Goal: Check status: Check status

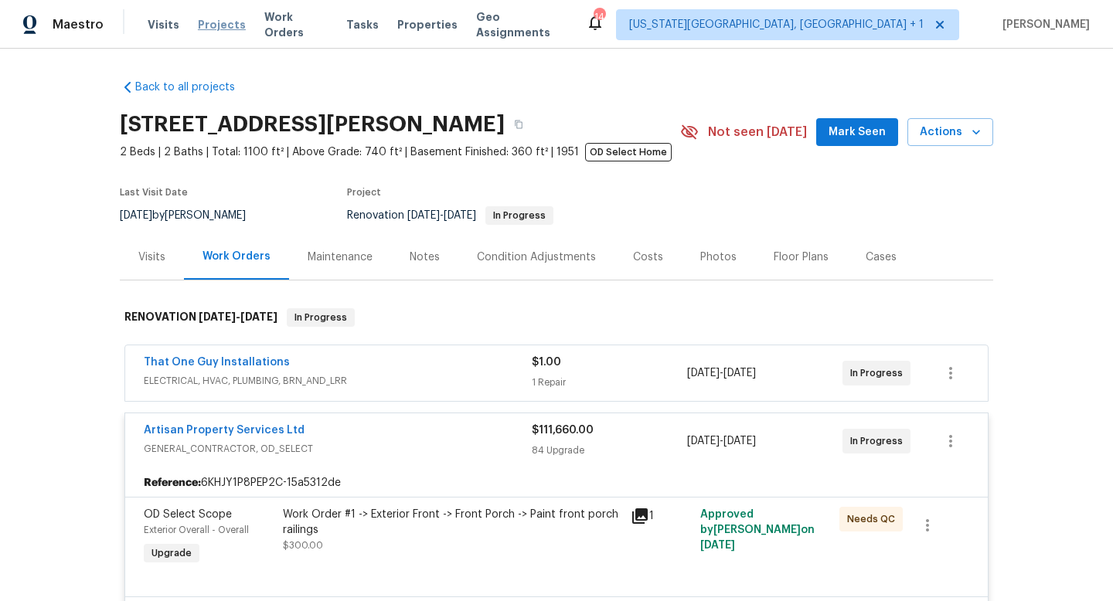
click at [224, 25] on span "Projects" at bounding box center [222, 24] width 48 height 15
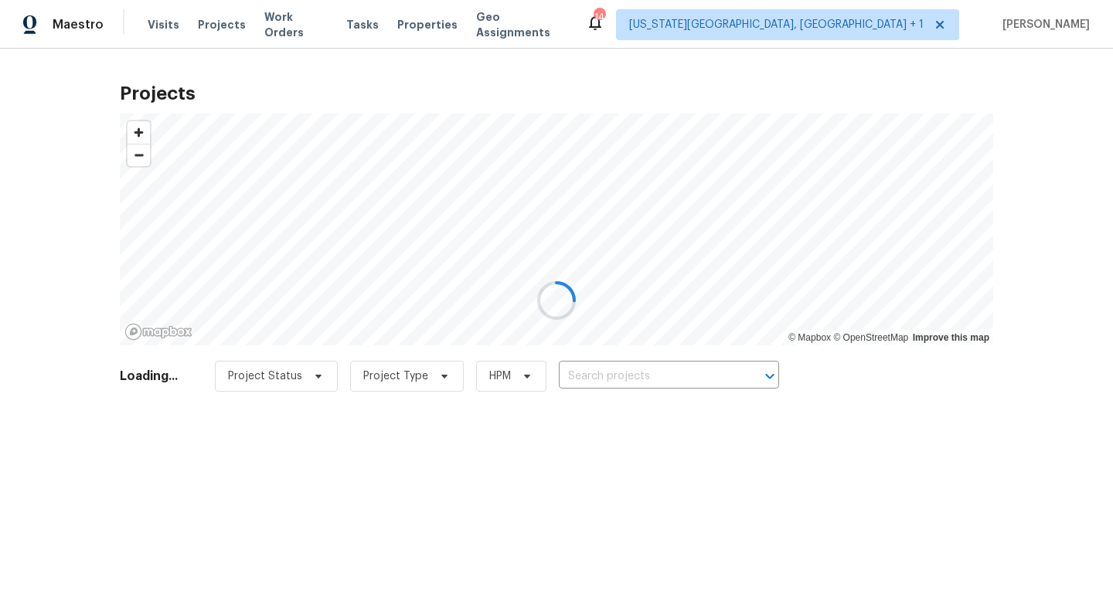
click at [698, 386] on div at bounding box center [556, 300] width 1113 height 601
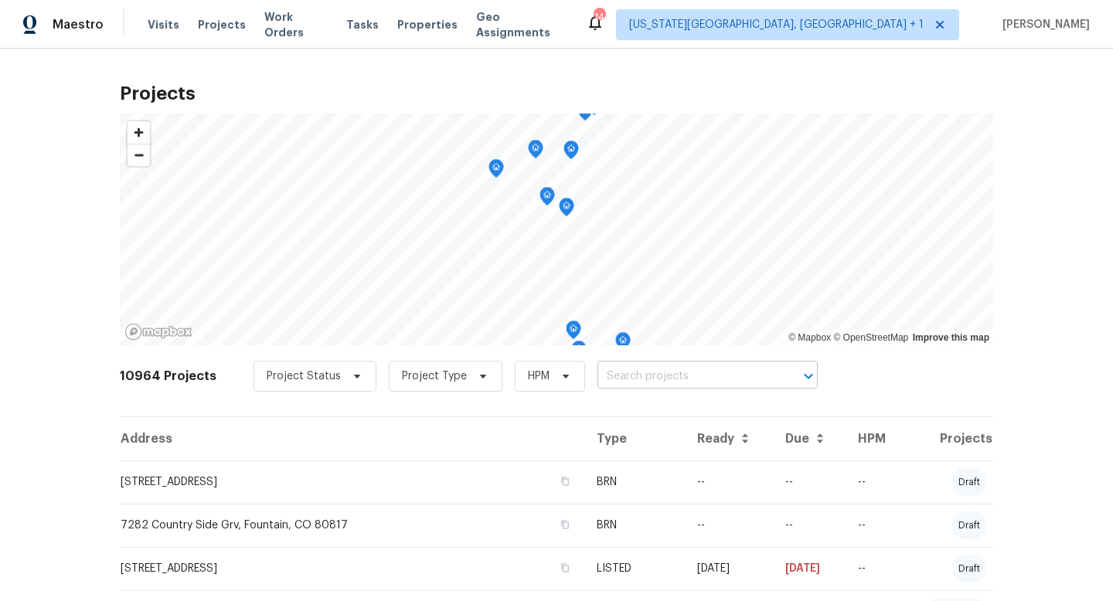
click at [689, 379] on input "text" at bounding box center [685, 377] width 177 height 24
type input "prim"
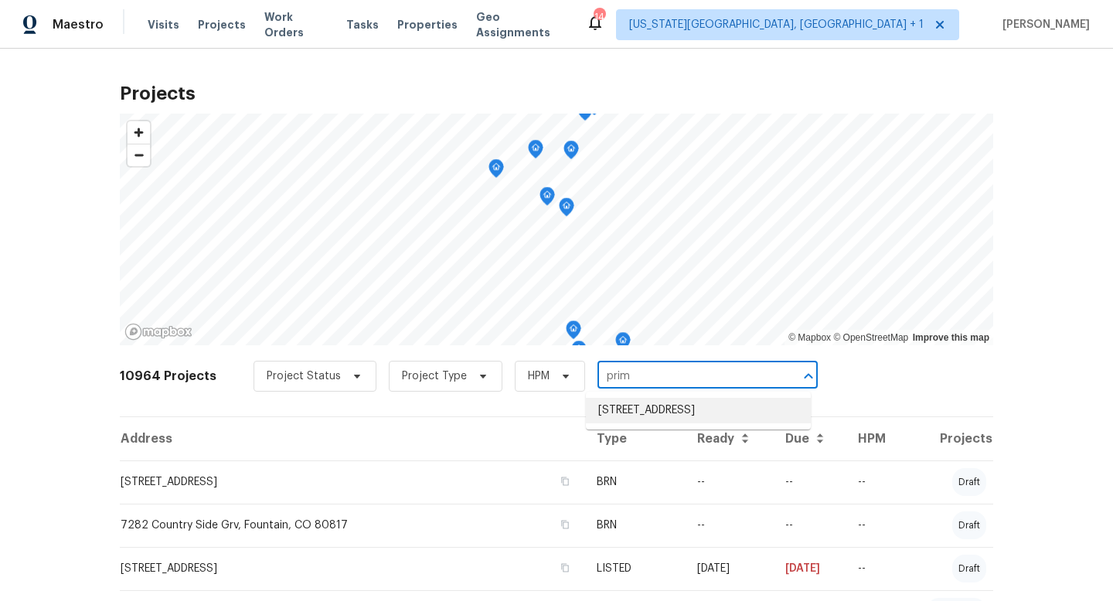
click at [688, 407] on li "[STREET_ADDRESS]" at bounding box center [698, 410] width 225 height 25
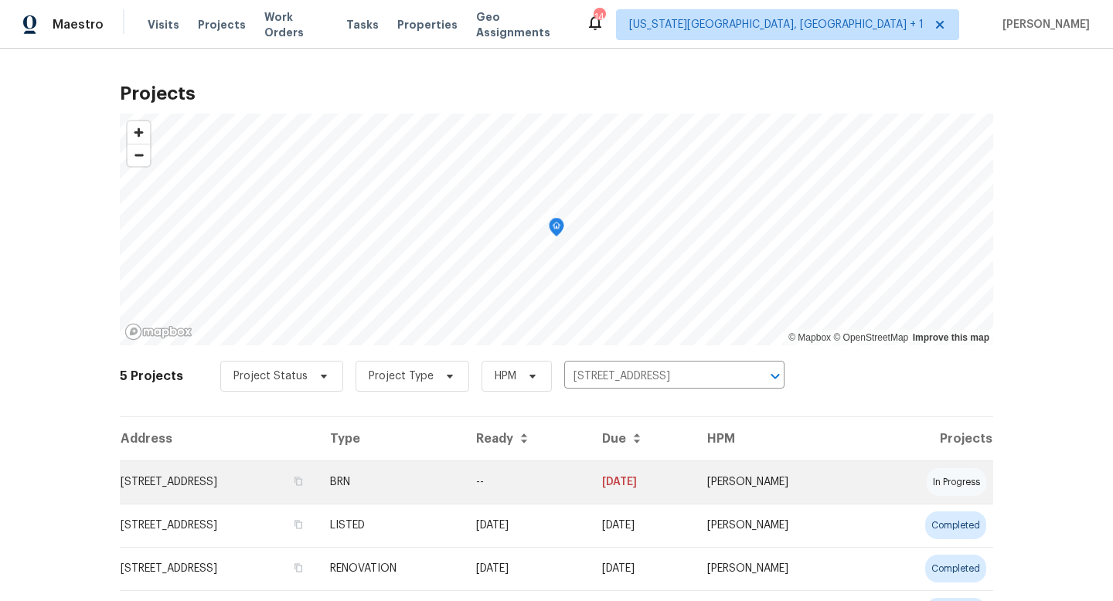
click at [312, 481] on td "[STREET_ADDRESS]" at bounding box center [219, 481] width 198 height 43
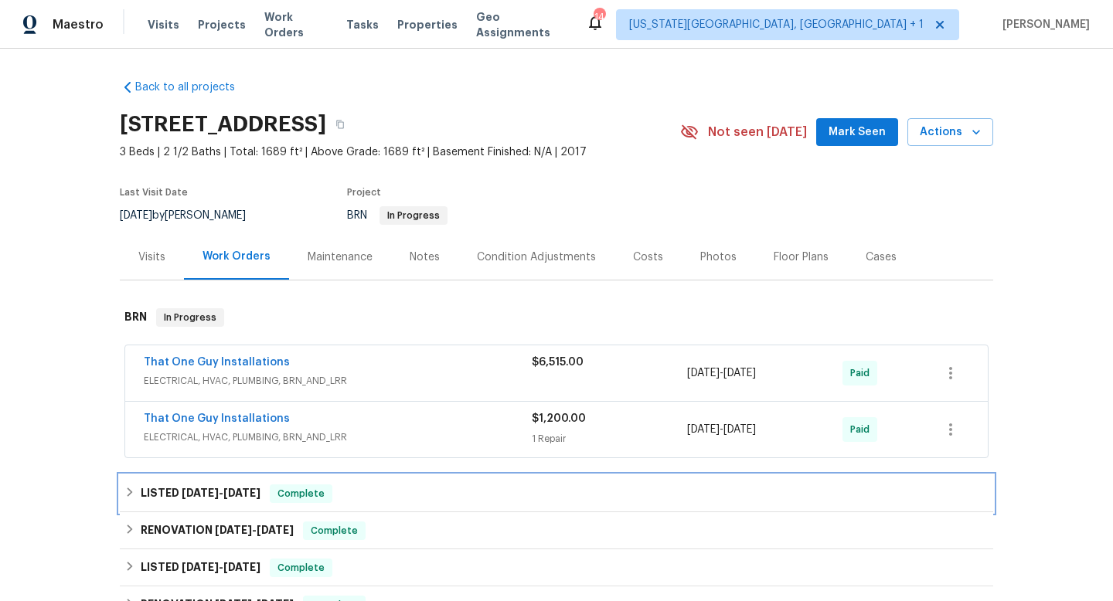
click at [471, 496] on div "LISTED [DATE] - [DATE] Complete" at bounding box center [556, 493] width 864 height 19
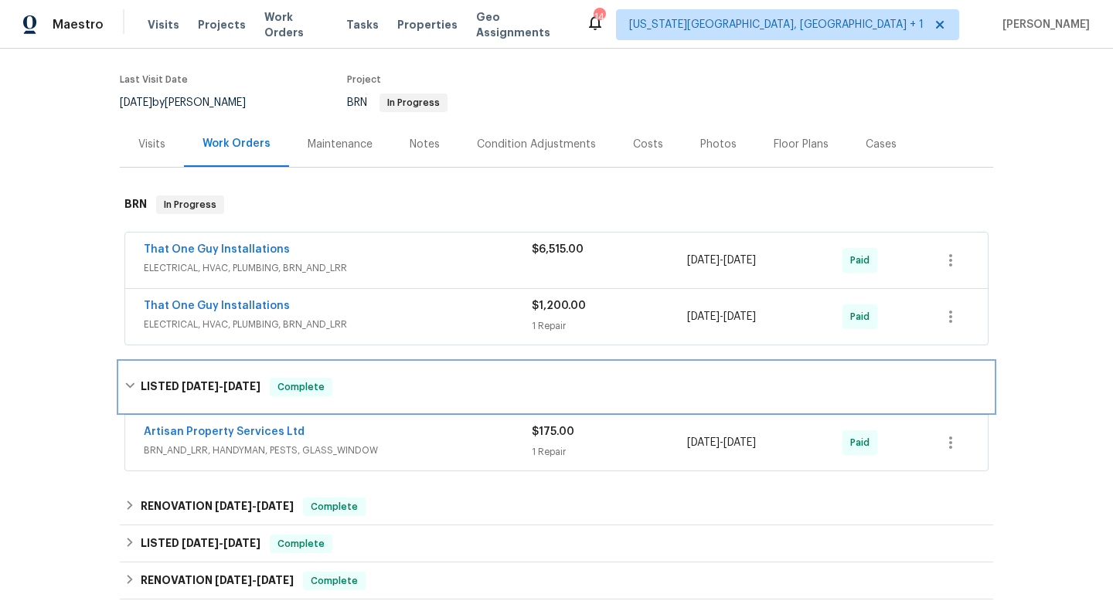
scroll to position [149, 0]
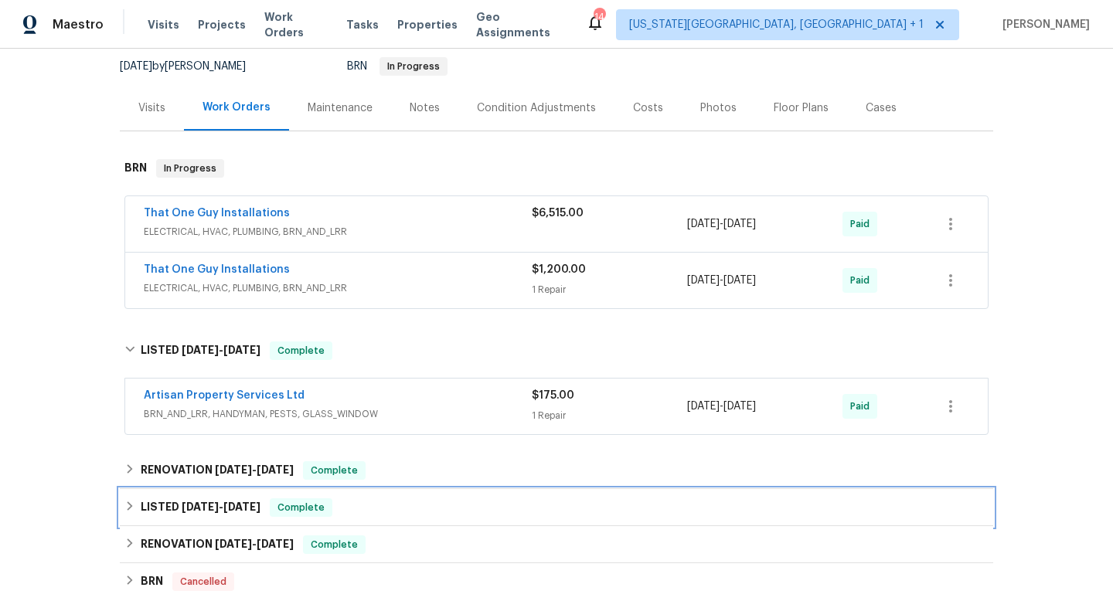
click at [459, 503] on div "LISTED [DATE] - [DATE] Complete" at bounding box center [556, 507] width 864 height 19
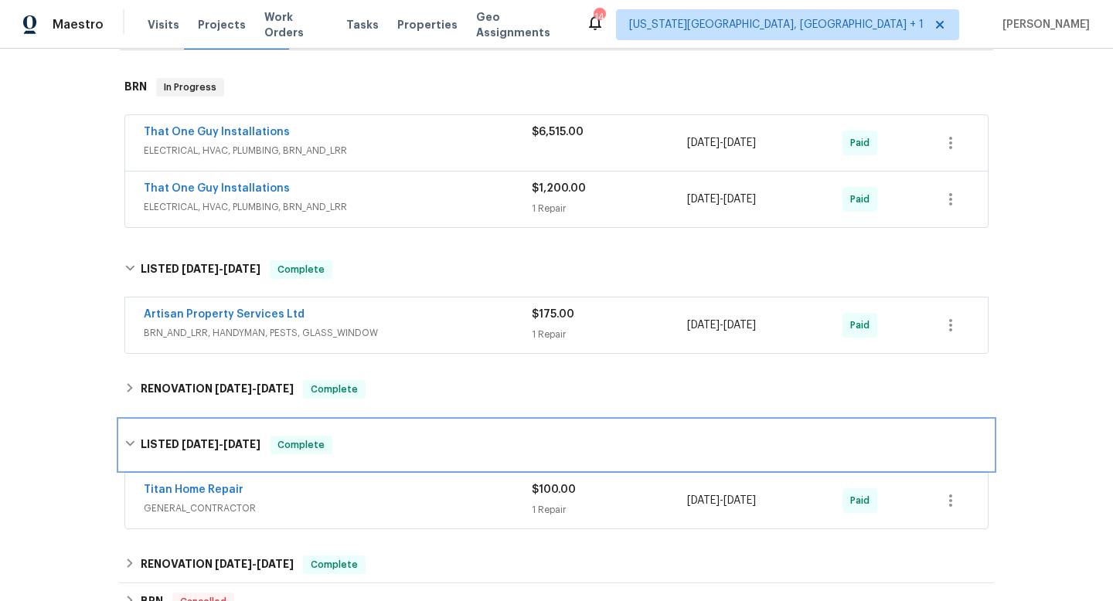
scroll to position [216, 0]
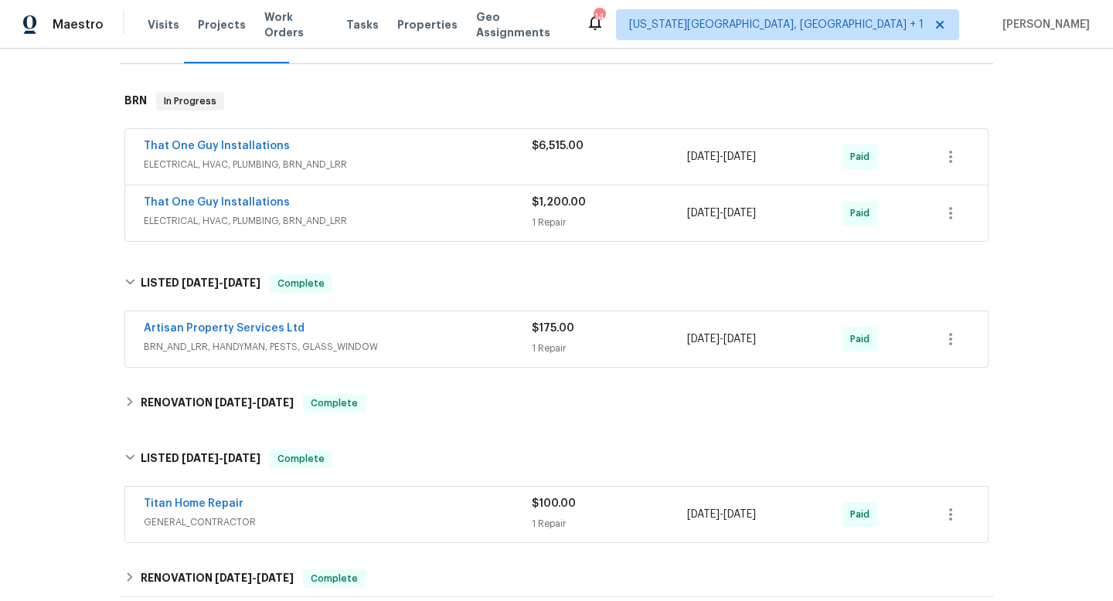
click at [423, 212] on div "That One Guy Installations" at bounding box center [338, 204] width 388 height 19
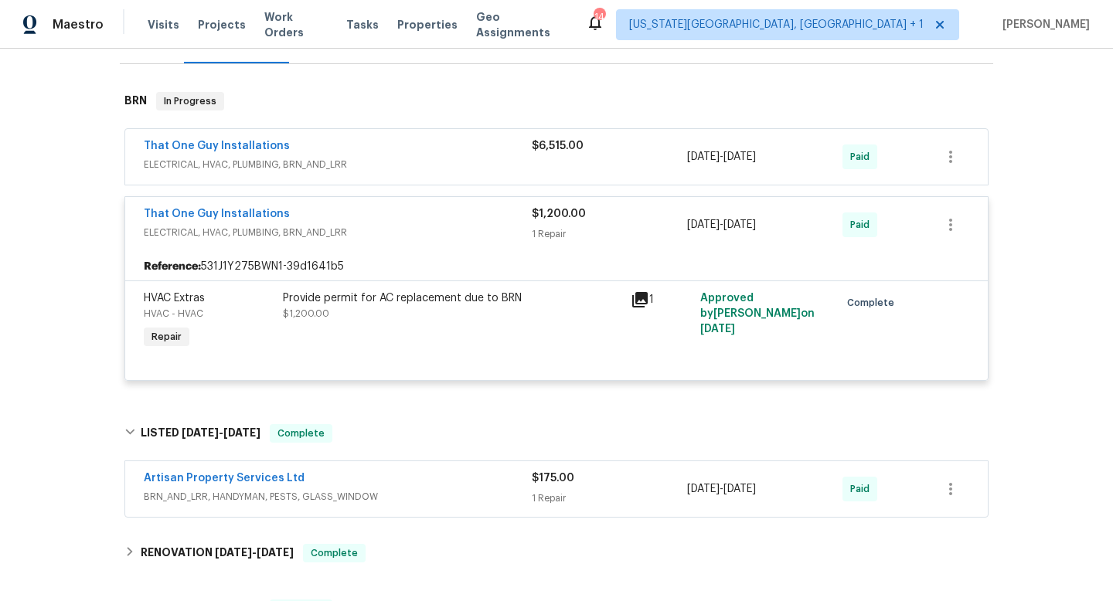
click at [424, 165] on span "ELECTRICAL, HVAC, PLUMBING, BRN_AND_LRR" at bounding box center [338, 164] width 388 height 15
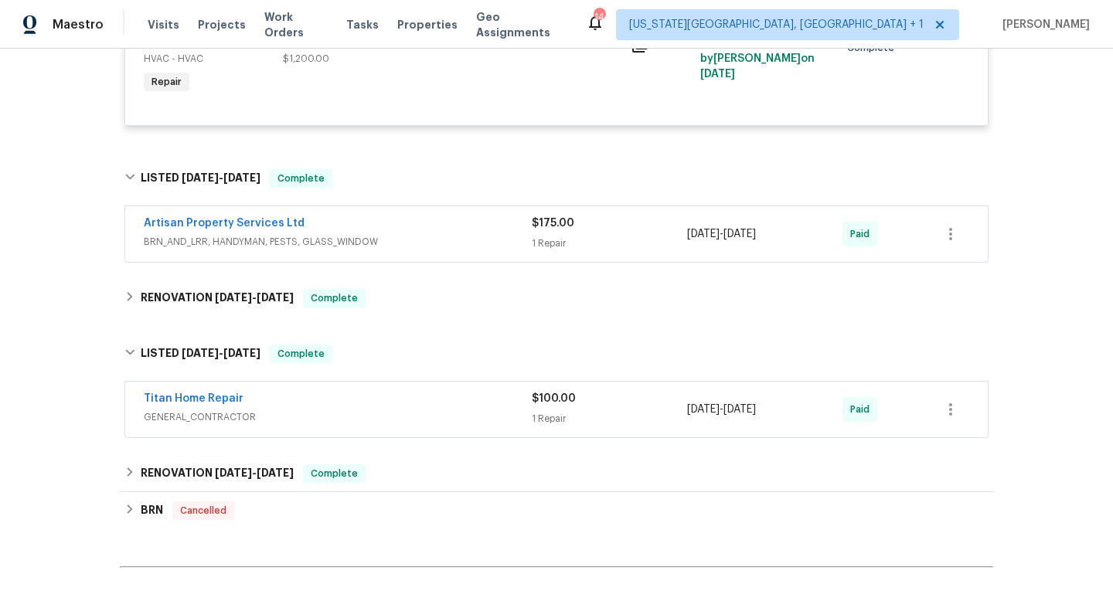
scroll to position [744, 0]
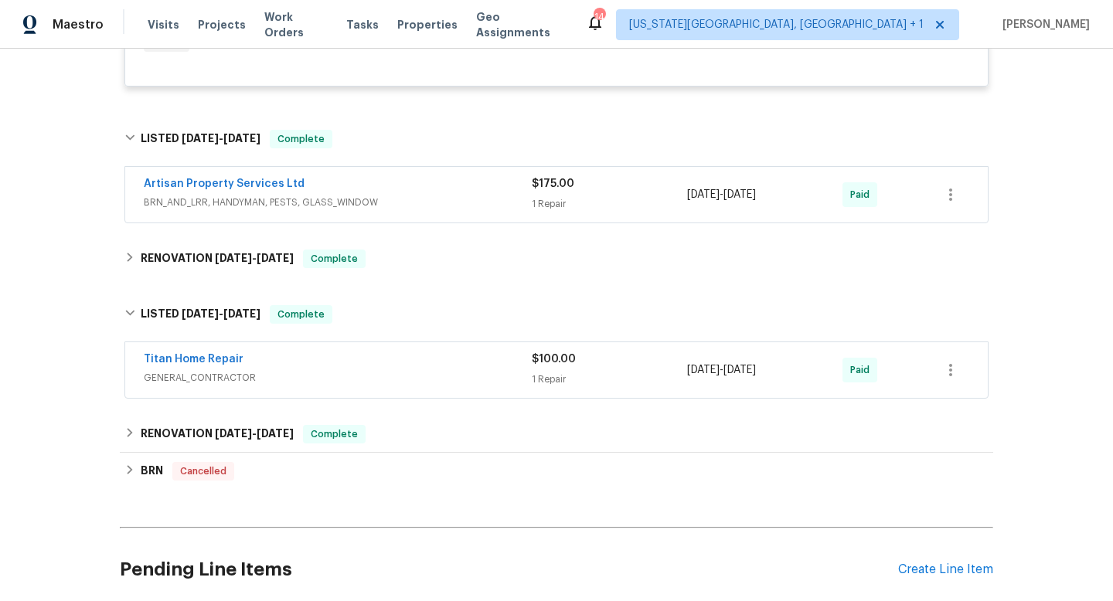
click at [422, 194] on div "Artisan Property Services Ltd" at bounding box center [338, 185] width 388 height 19
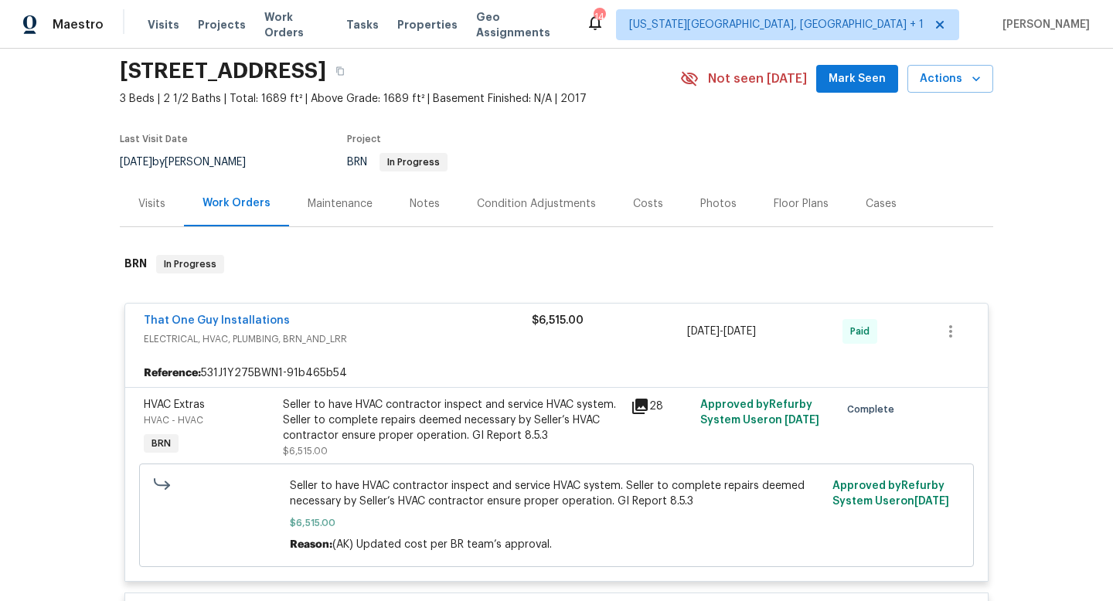
scroll to position [55, 0]
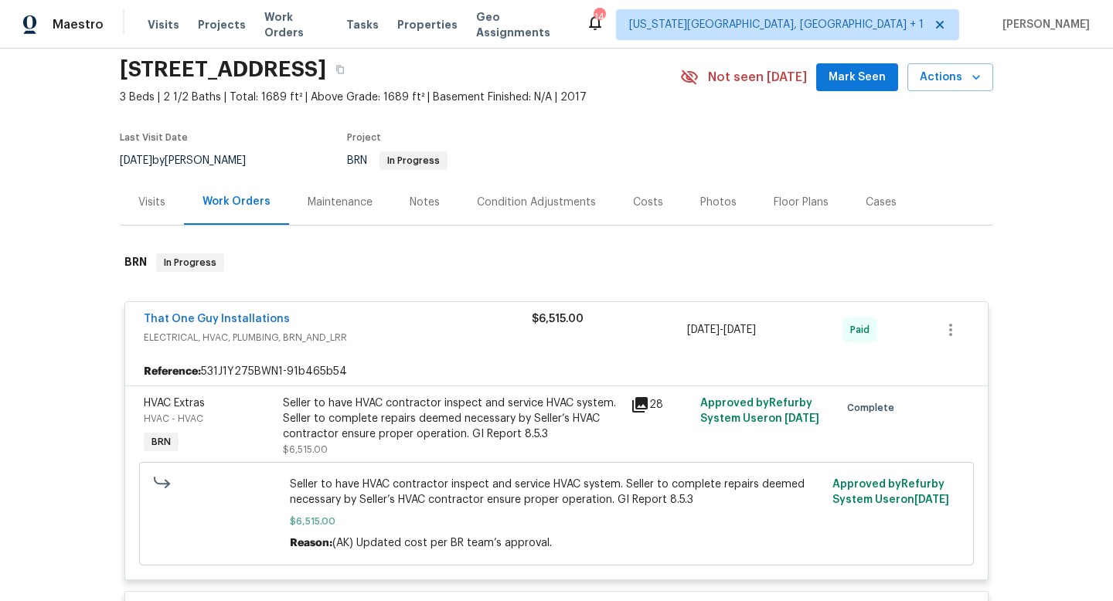
click at [858, 78] on span "Mark Seen" at bounding box center [856, 77] width 57 height 19
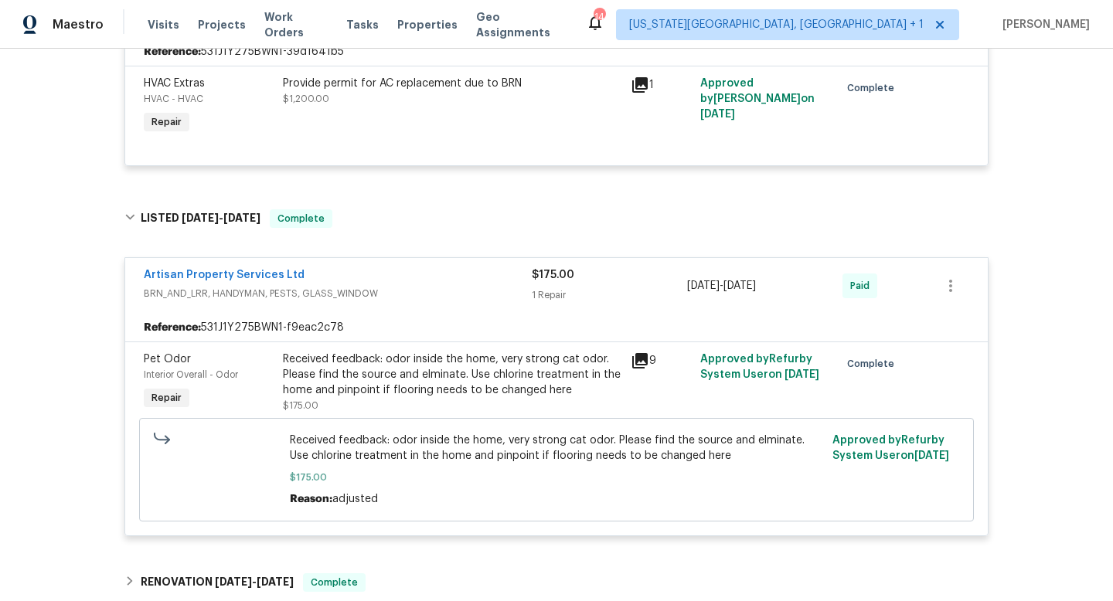
scroll to position [673, 0]
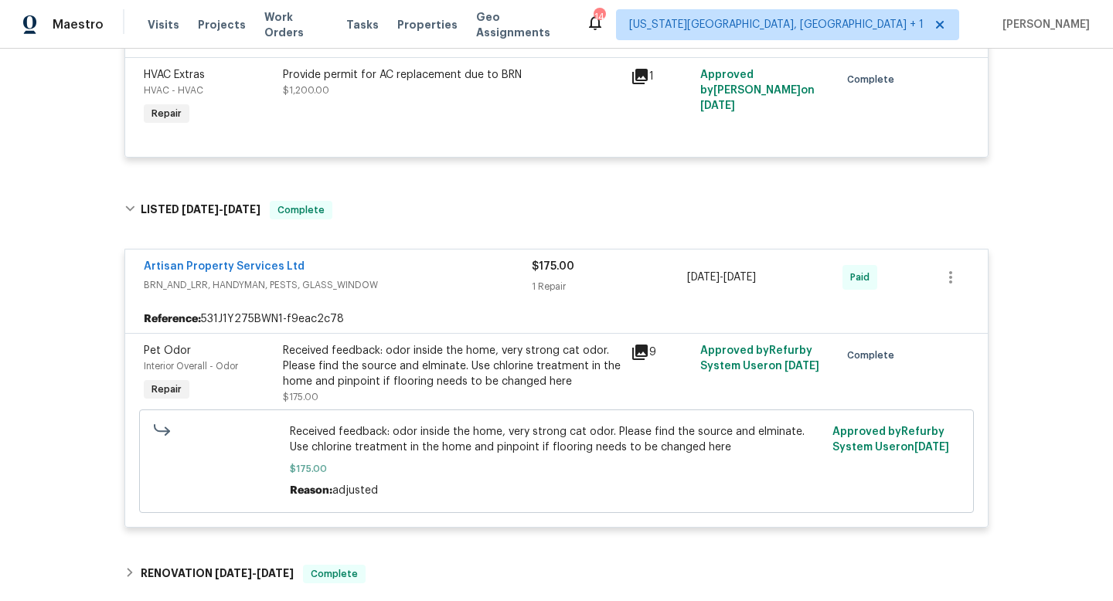
click at [436, 264] on div "Artisan Property Services Ltd" at bounding box center [338, 268] width 388 height 19
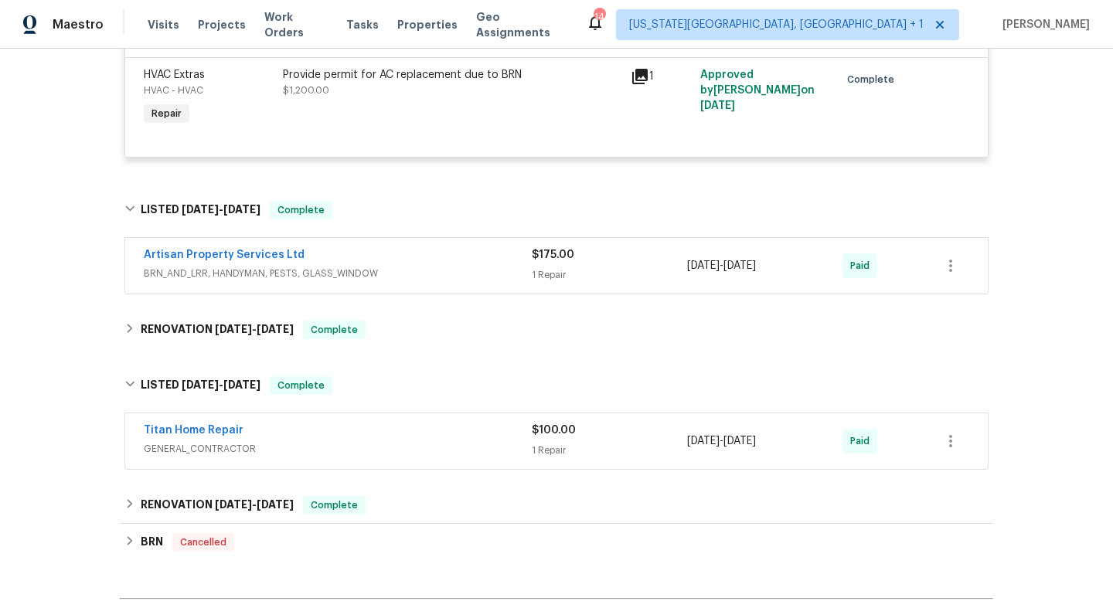
click at [433, 271] on span "BRN_AND_LRR, HANDYMAN, PESTS, GLASS_WINDOW" at bounding box center [338, 273] width 388 height 15
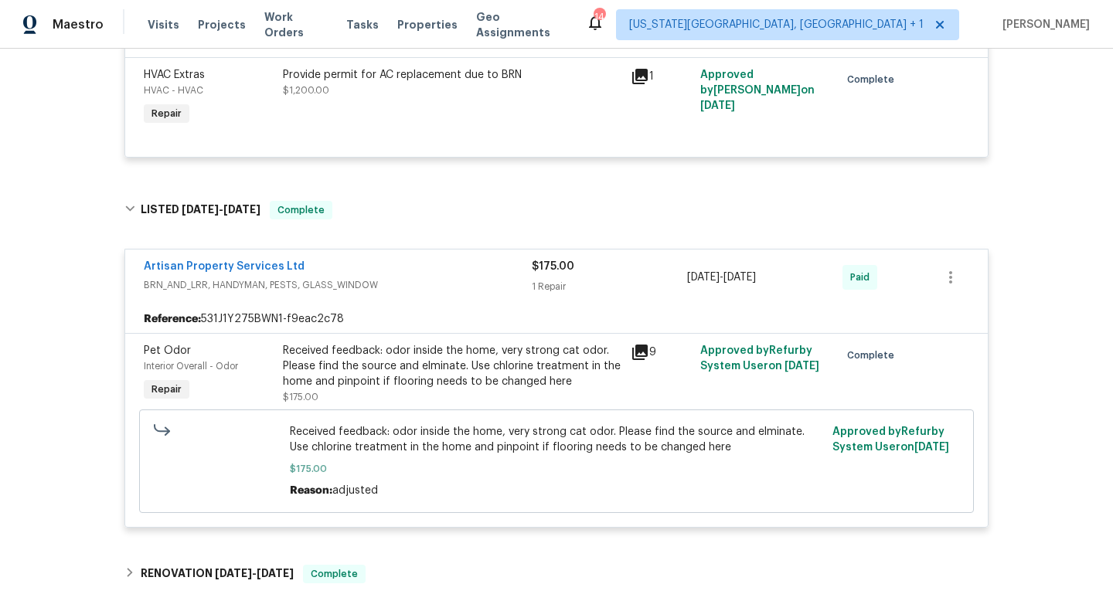
click at [385, 375] on div "Received feedback: odor inside the home, very strong cat odor. Please find the …" at bounding box center [452, 366] width 338 height 46
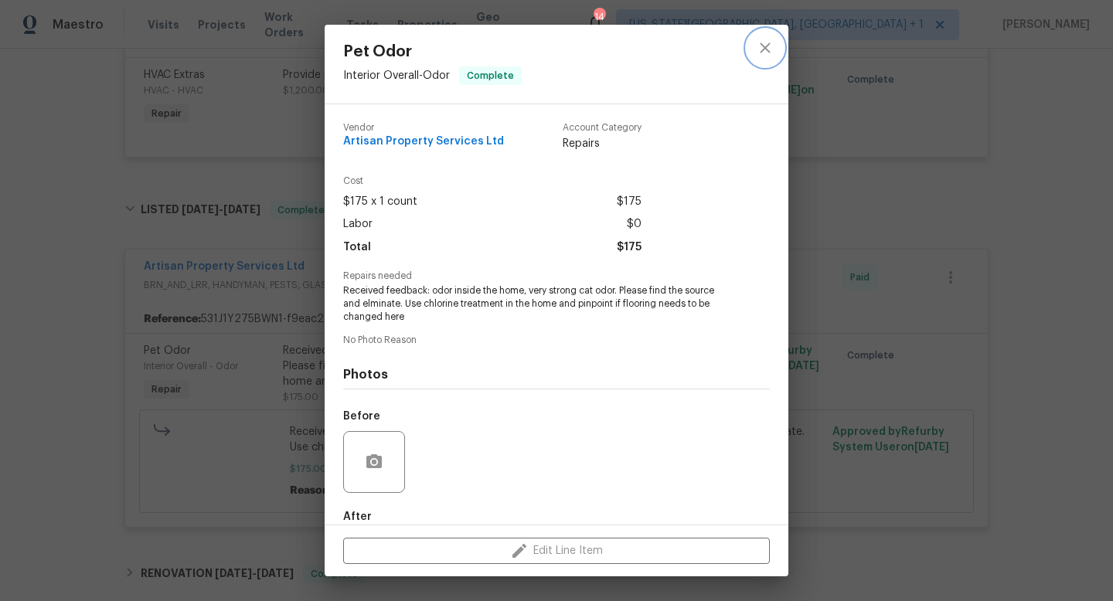
click at [759, 47] on icon "close" at bounding box center [765, 48] width 19 height 19
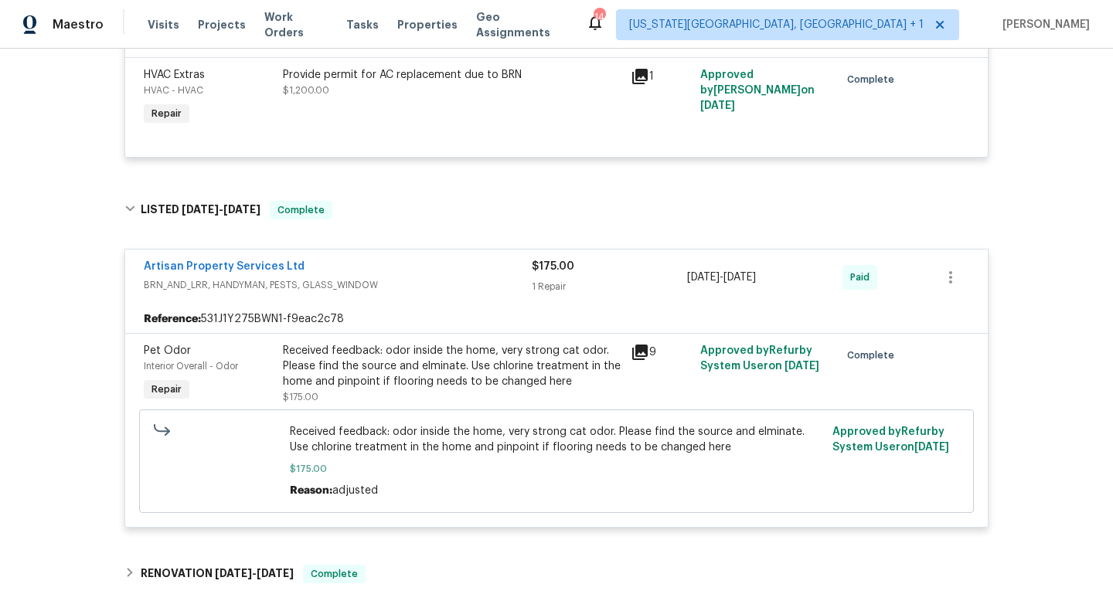
click at [415, 450] on span "Received feedback: odor inside the home, very strong cat odor. Please find the …" at bounding box center [557, 439] width 534 height 31
click at [952, 280] on icon "button" at bounding box center [950, 277] width 19 height 19
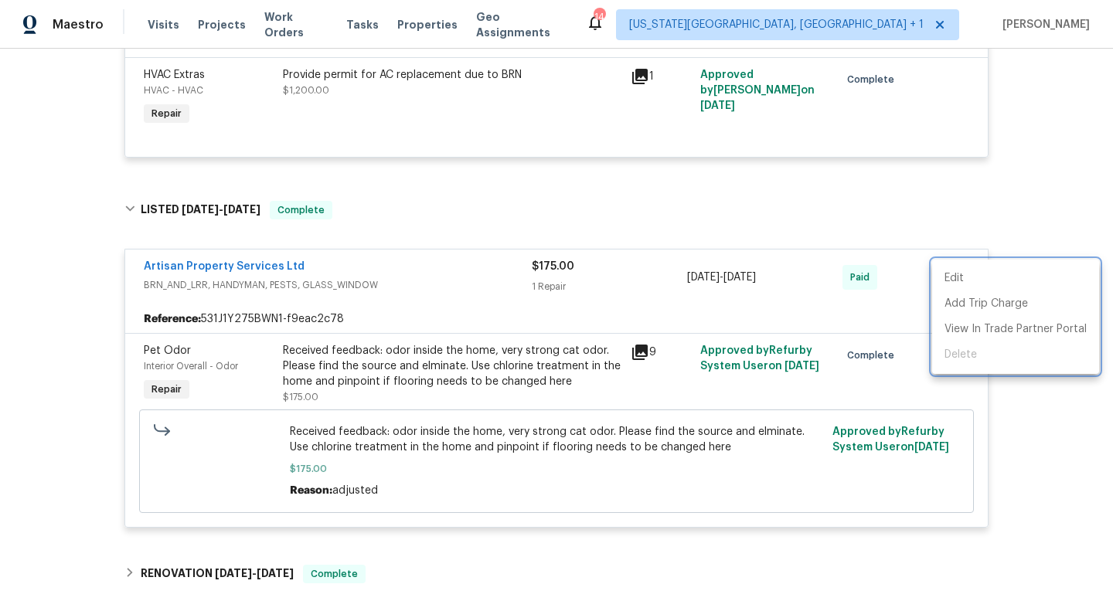
click at [958, 191] on div at bounding box center [556, 300] width 1113 height 601
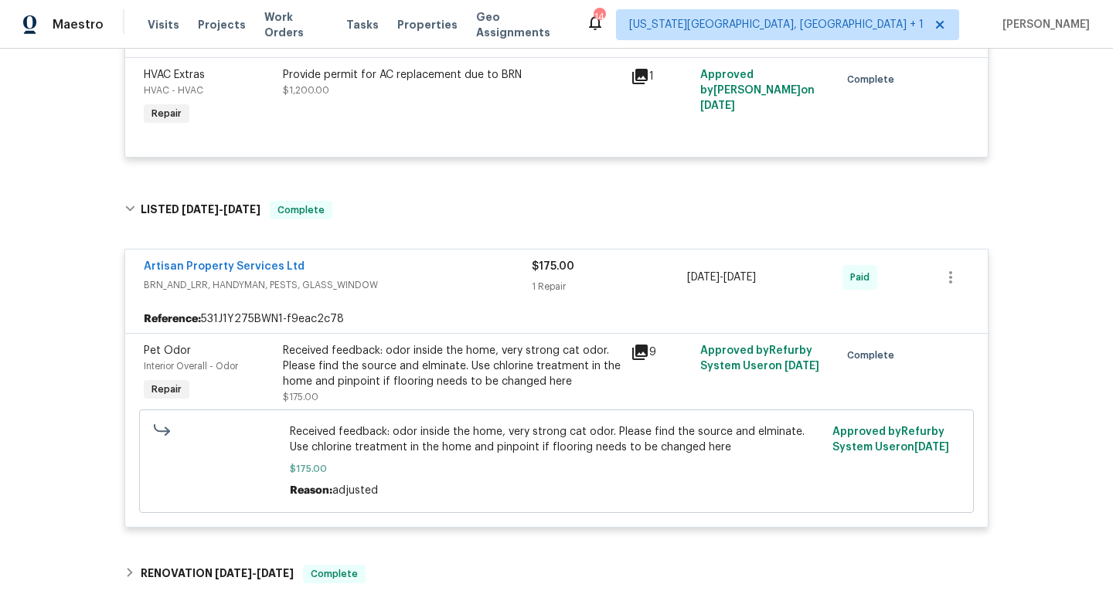
click at [734, 368] on span "Approved by Refurby System User on 4/10/2025" at bounding box center [759, 358] width 119 height 26
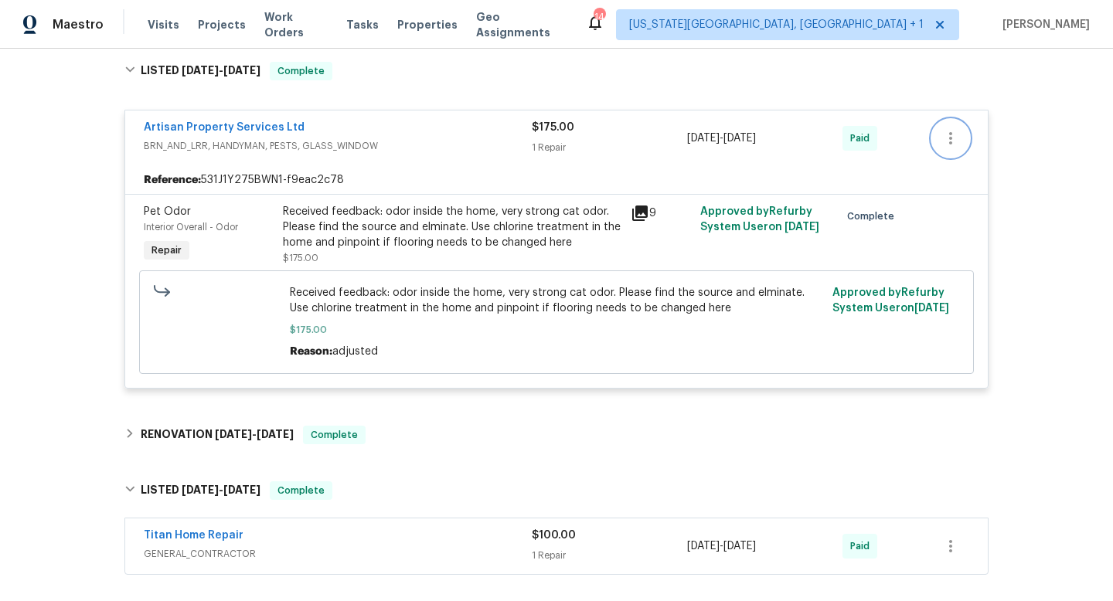
click at [945, 139] on icon "button" at bounding box center [950, 138] width 19 height 19
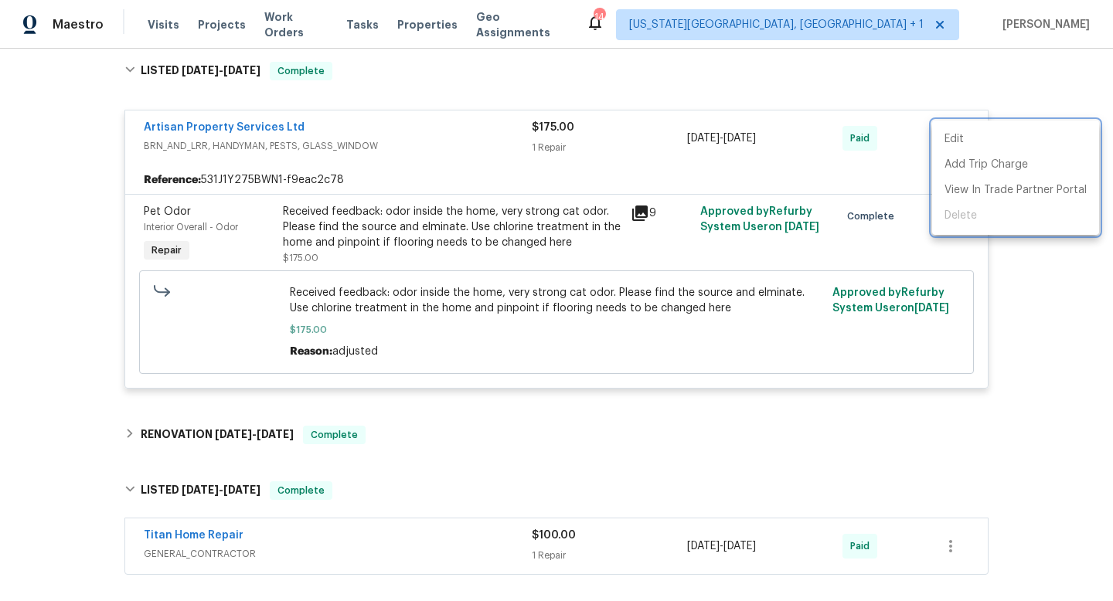
click at [236, 127] on div at bounding box center [556, 300] width 1113 height 601
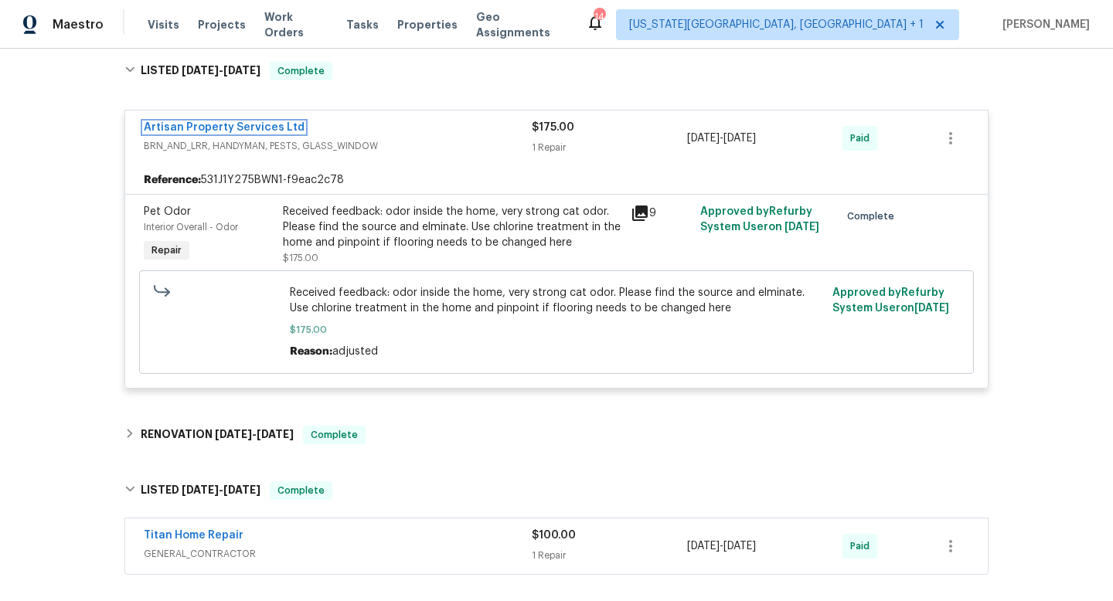
click at [236, 127] on link "Artisan Property Services Ltd" at bounding box center [224, 127] width 161 height 11
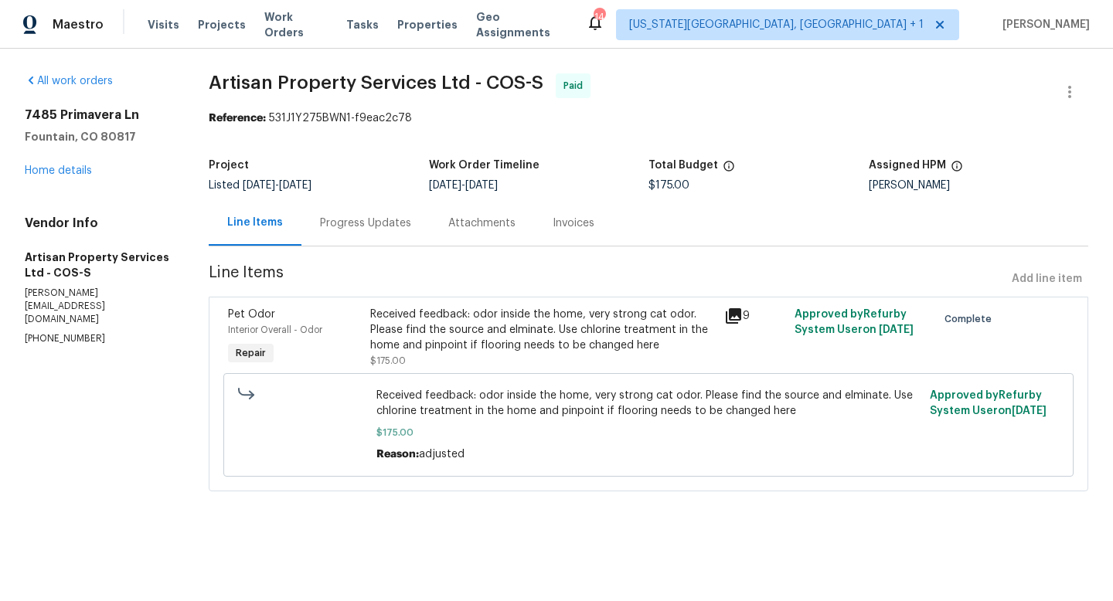
click at [506, 323] on div "Received feedback: odor inside the home, very strong cat odor. Please find the …" at bounding box center [542, 330] width 345 height 46
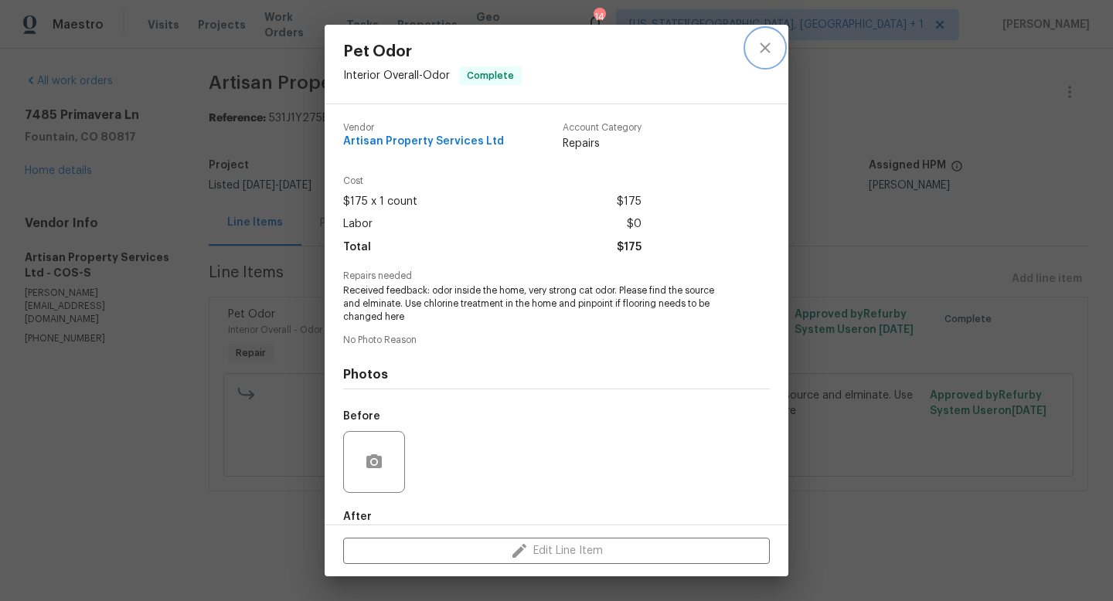
click at [773, 46] on icon "close" at bounding box center [765, 48] width 19 height 19
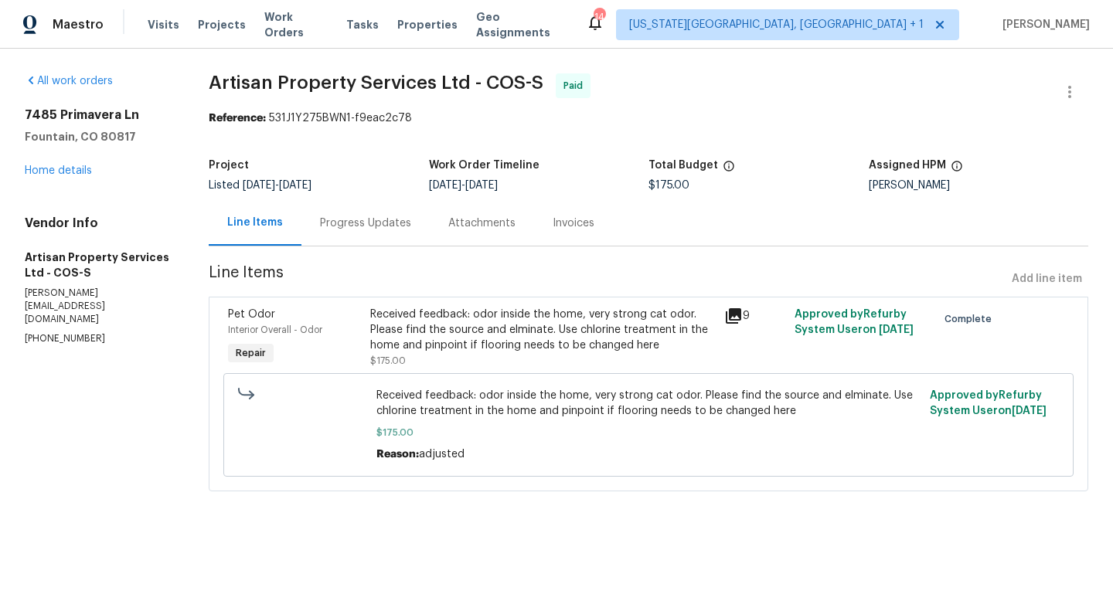
click at [368, 229] on div "Progress Updates" at bounding box center [365, 223] width 91 height 15
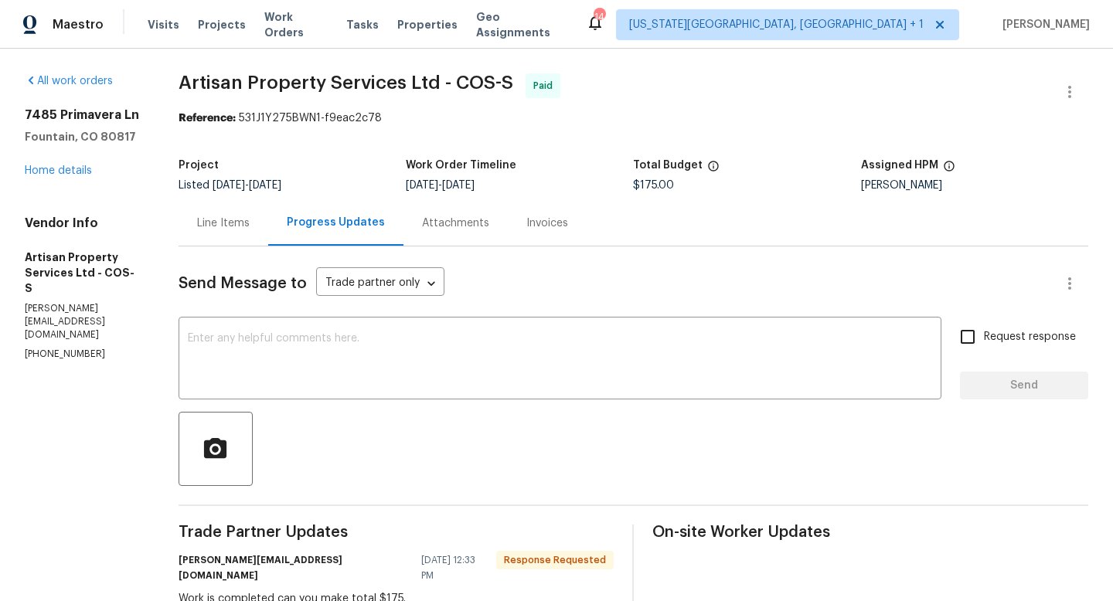
click at [224, 221] on div "Line Items" at bounding box center [223, 223] width 53 height 15
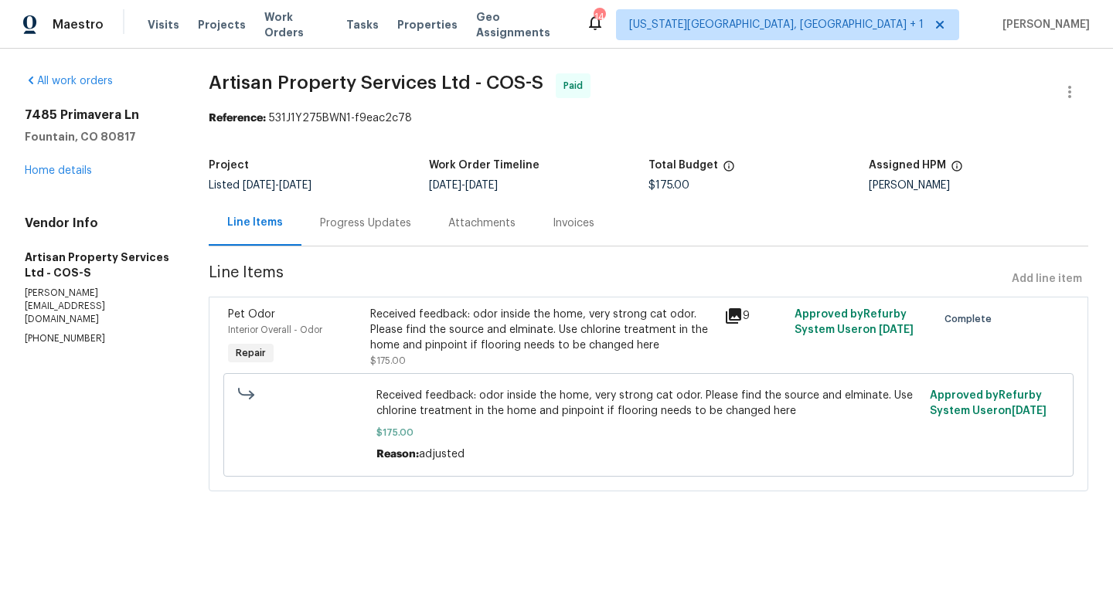
click at [447, 331] on div "Received feedback: odor inside the home, very strong cat odor. Please find the …" at bounding box center [542, 330] width 345 height 46
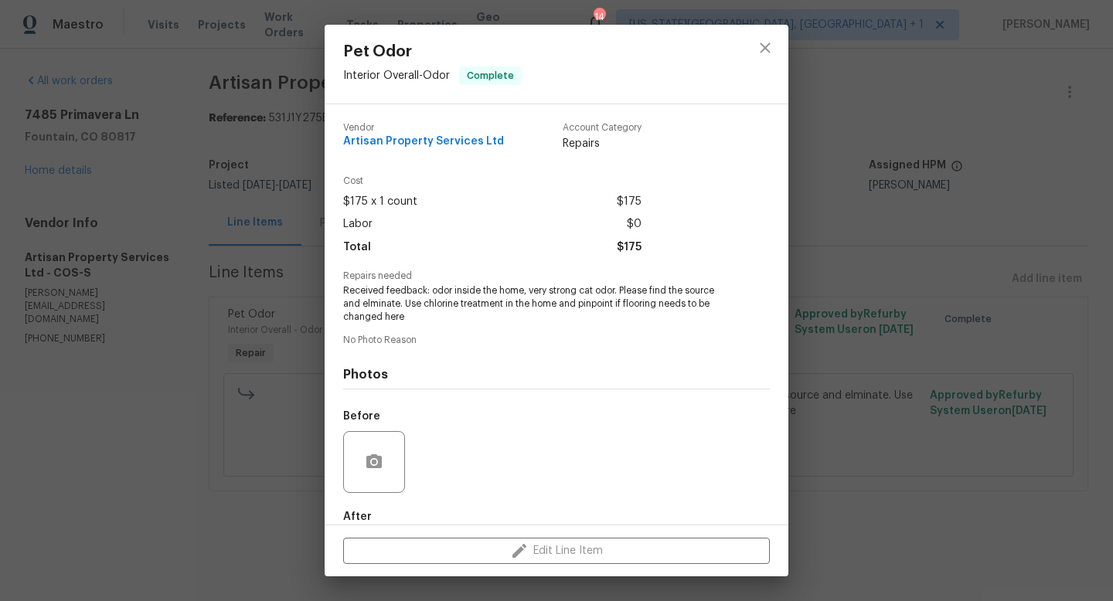
scroll to position [84, 0]
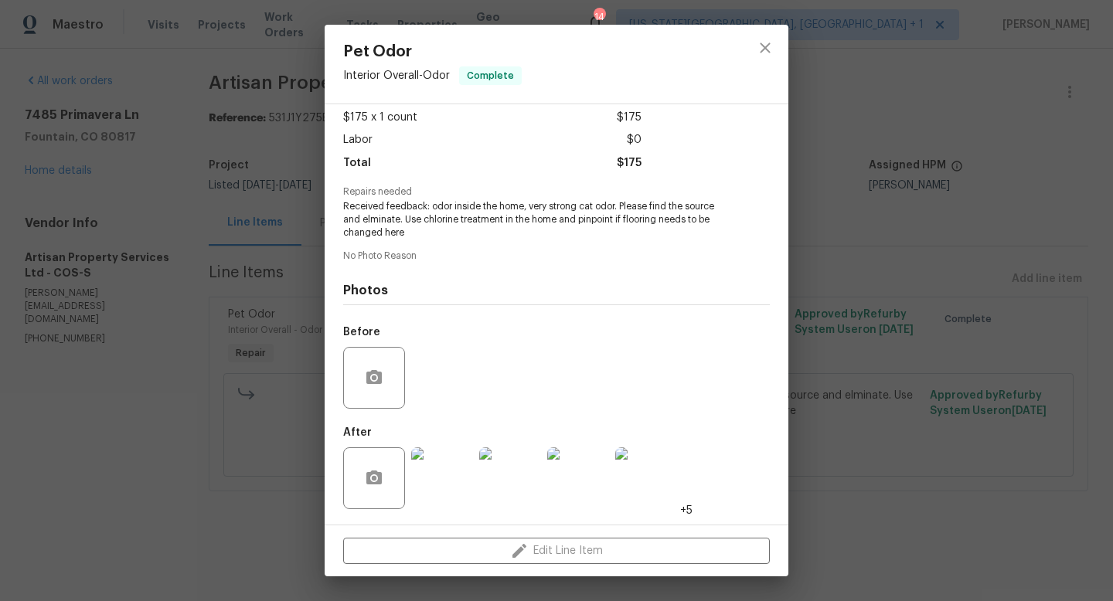
click at [521, 488] on img at bounding box center [510, 478] width 62 height 62
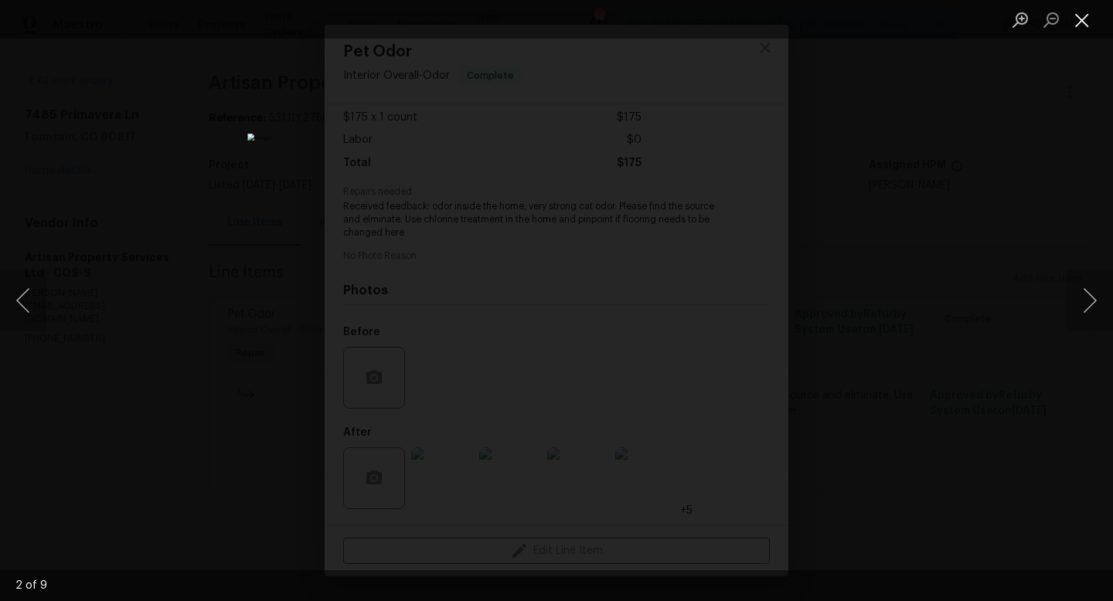
click at [1082, 20] on button "Close lightbox" at bounding box center [1081, 19] width 31 height 27
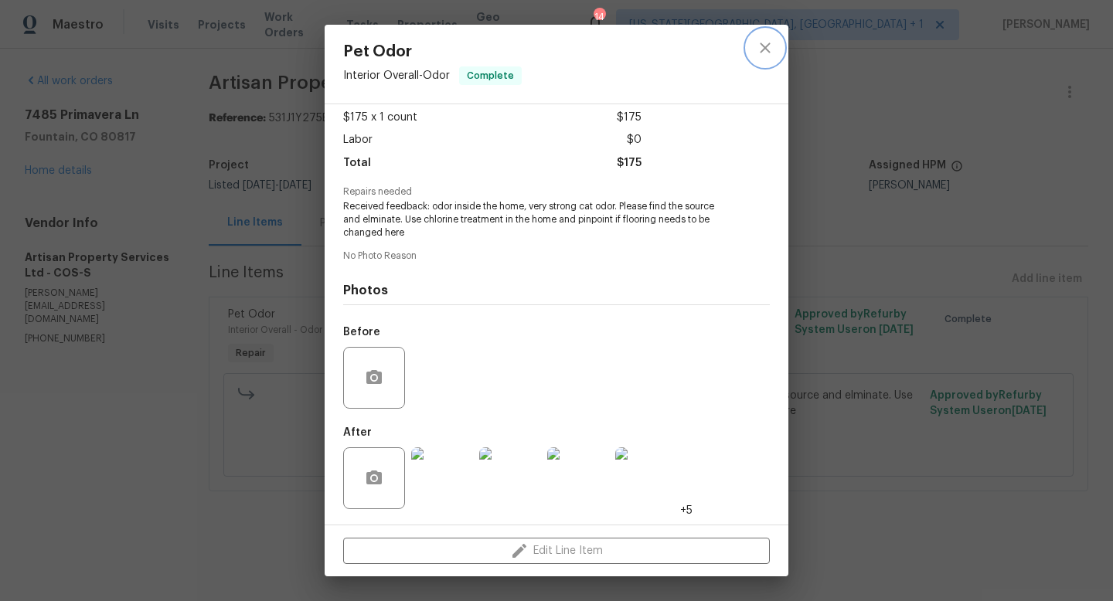
click at [764, 49] on icon "close" at bounding box center [765, 48] width 19 height 19
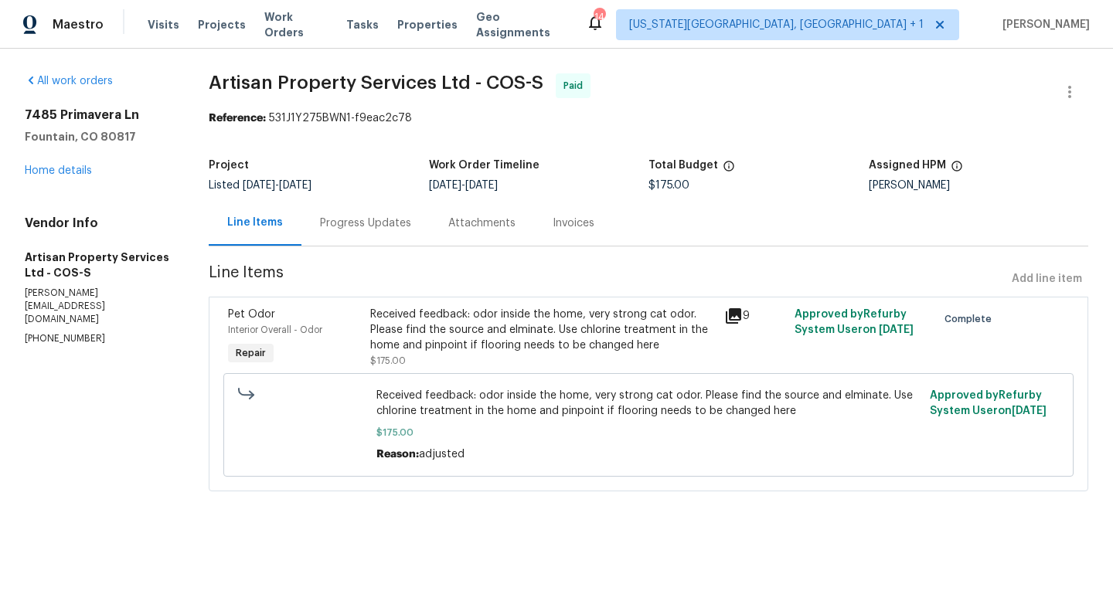
click at [481, 228] on div "Attachments" at bounding box center [481, 223] width 67 height 15
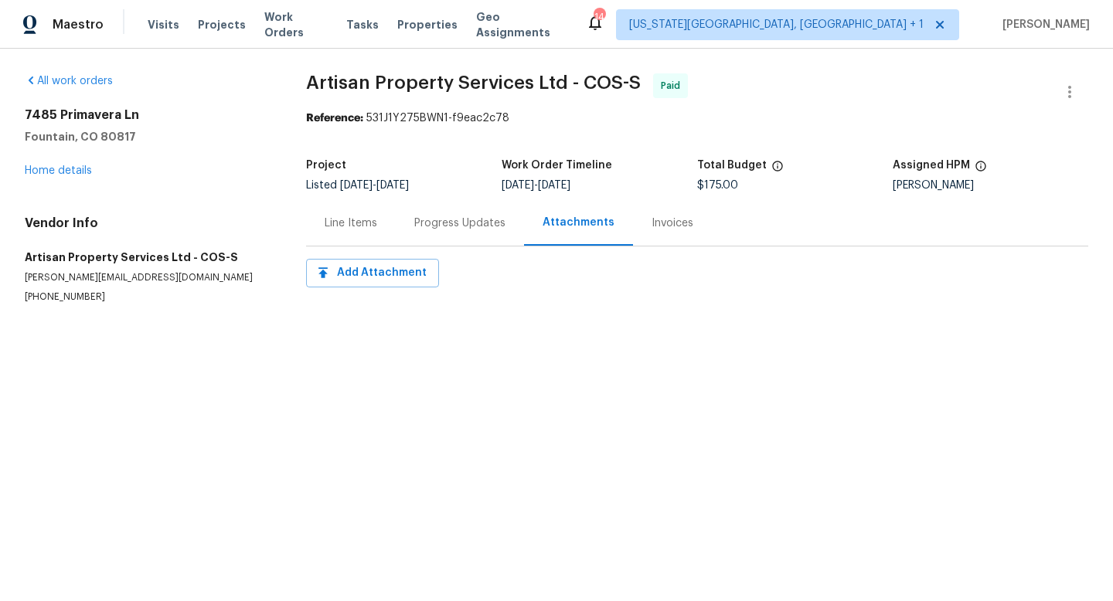
click at [661, 220] on div "Invoices" at bounding box center [672, 223] width 42 height 15
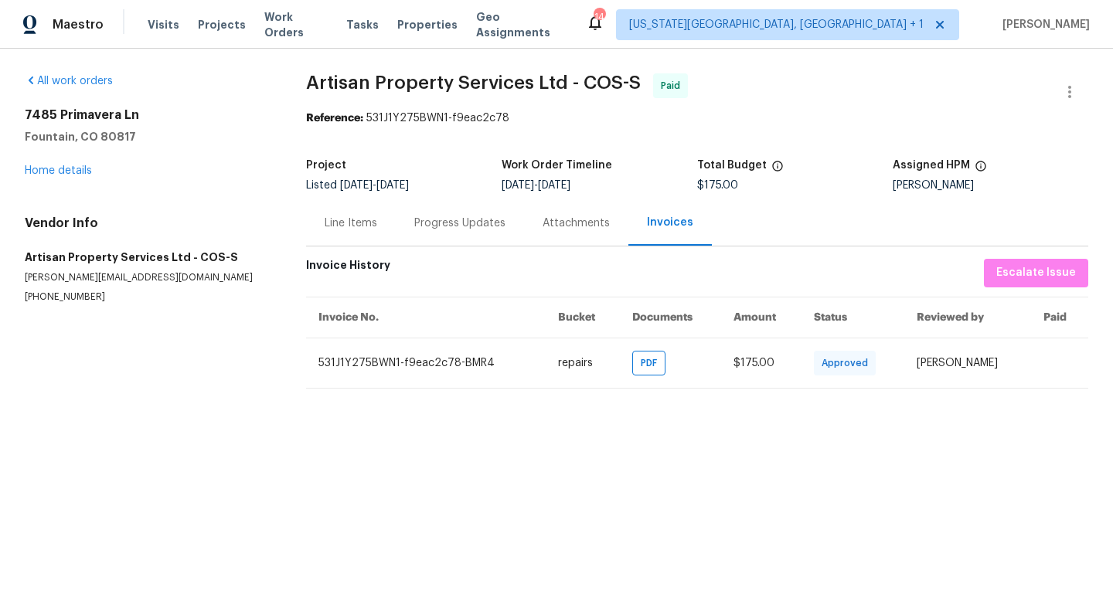
click at [345, 223] on div "Line Items" at bounding box center [350, 223] width 53 height 15
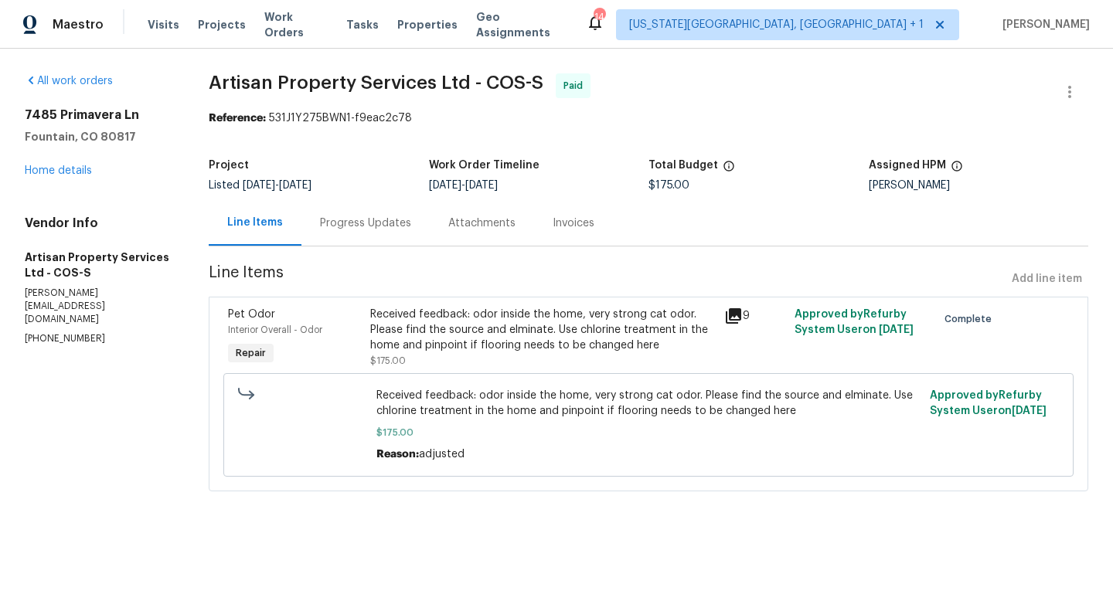
click at [53, 165] on div "7485 Primavera Ln Fountain, CO 80817 Home details" at bounding box center [98, 142] width 147 height 71
click at [53, 170] on link "Home details" at bounding box center [58, 170] width 67 height 11
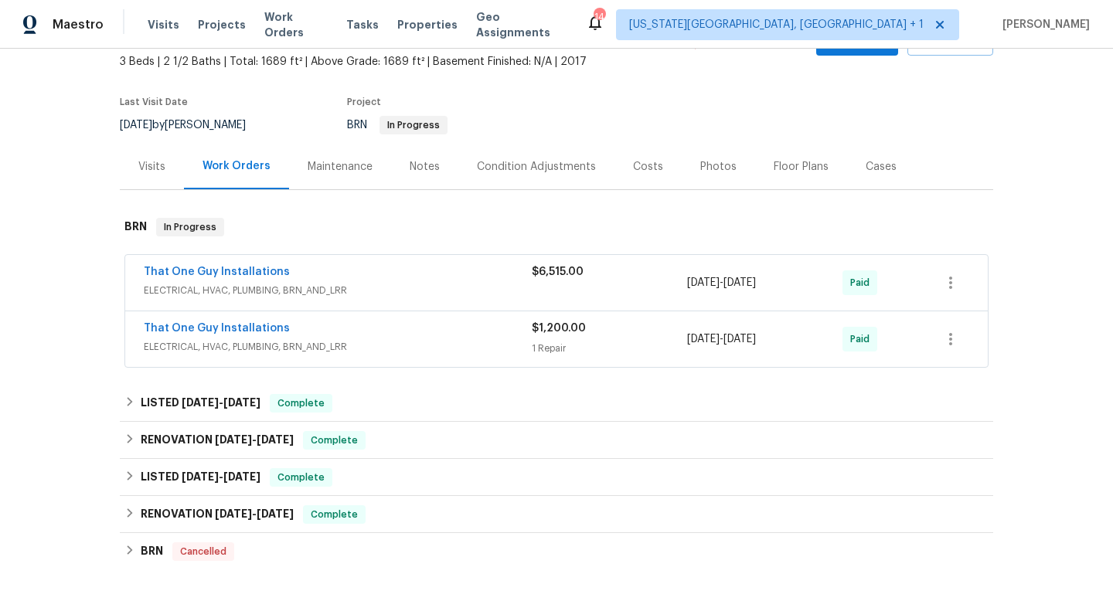
scroll to position [105, 0]
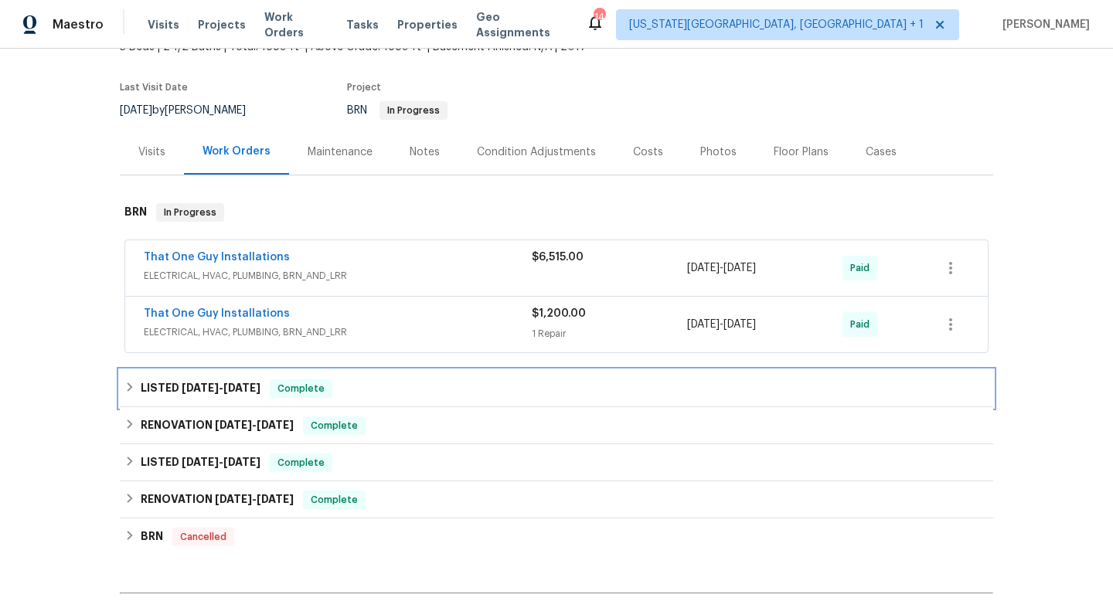
click at [369, 386] on div "LISTED [DATE] - [DATE] Complete" at bounding box center [556, 388] width 864 height 19
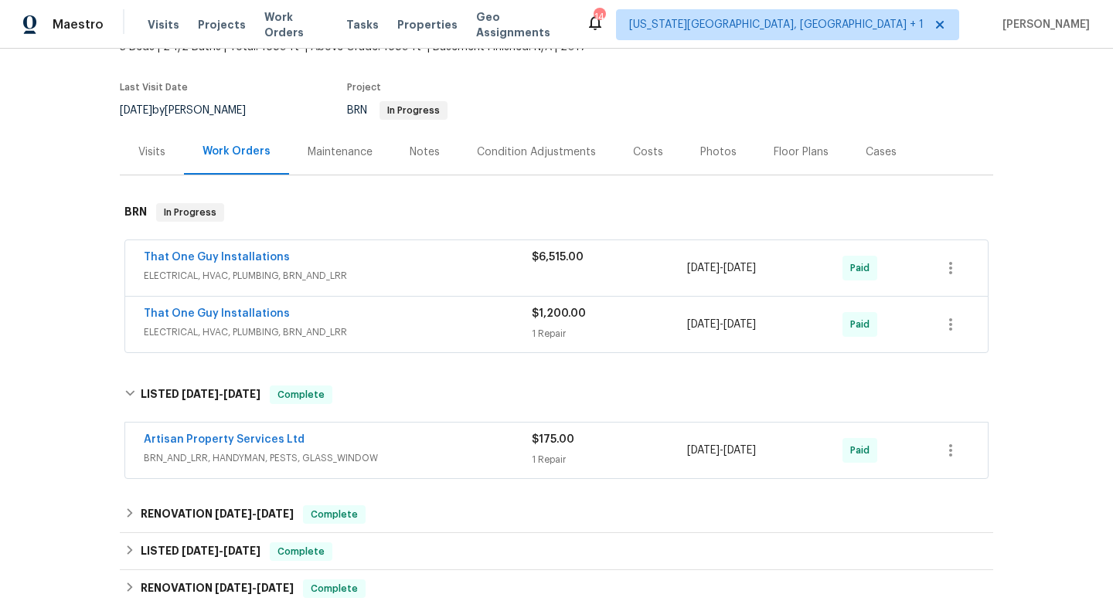
click at [371, 451] on span "BRN_AND_LRR, HANDYMAN, PESTS, GLASS_WINDOW" at bounding box center [338, 457] width 388 height 15
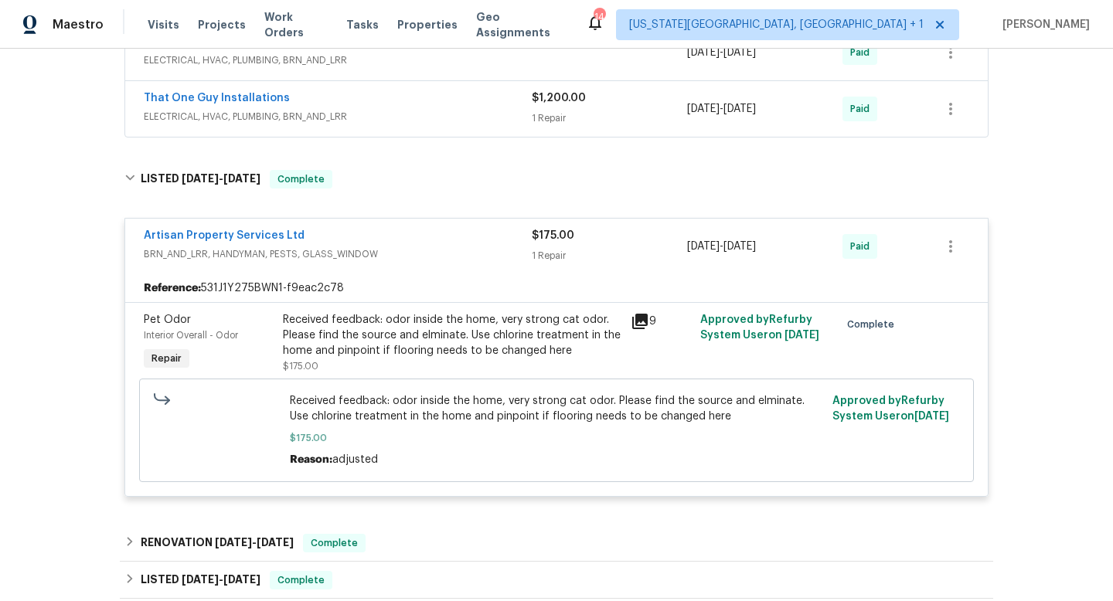
scroll to position [0, 0]
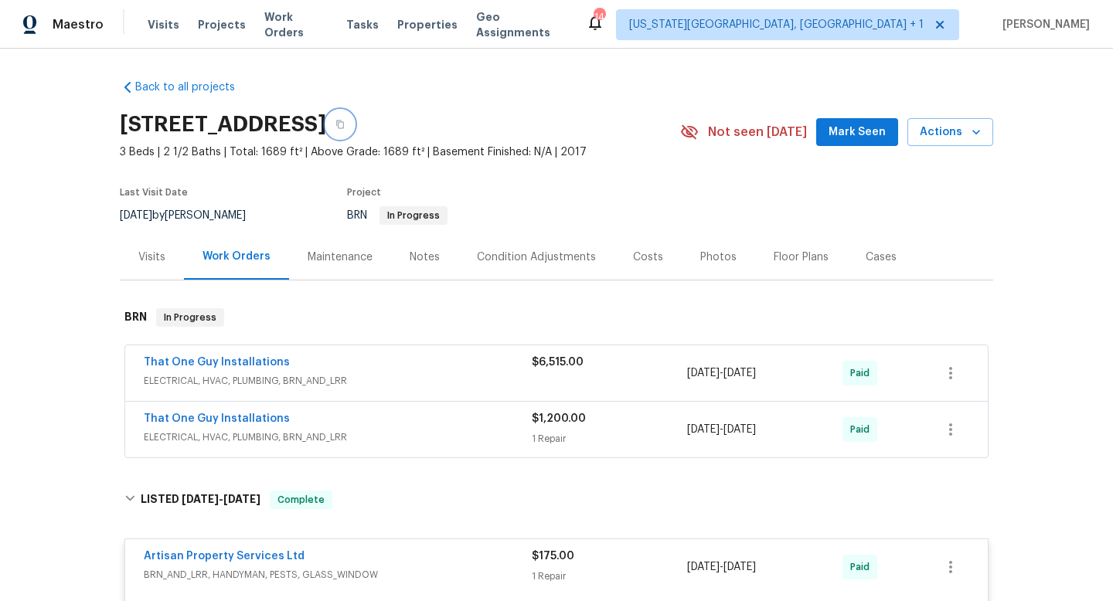
click at [344, 123] on icon "button" at bounding box center [340, 125] width 8 height 8
click at [150, 260] on div "Visits" at bounding box center [151, 257] width 27 height 15
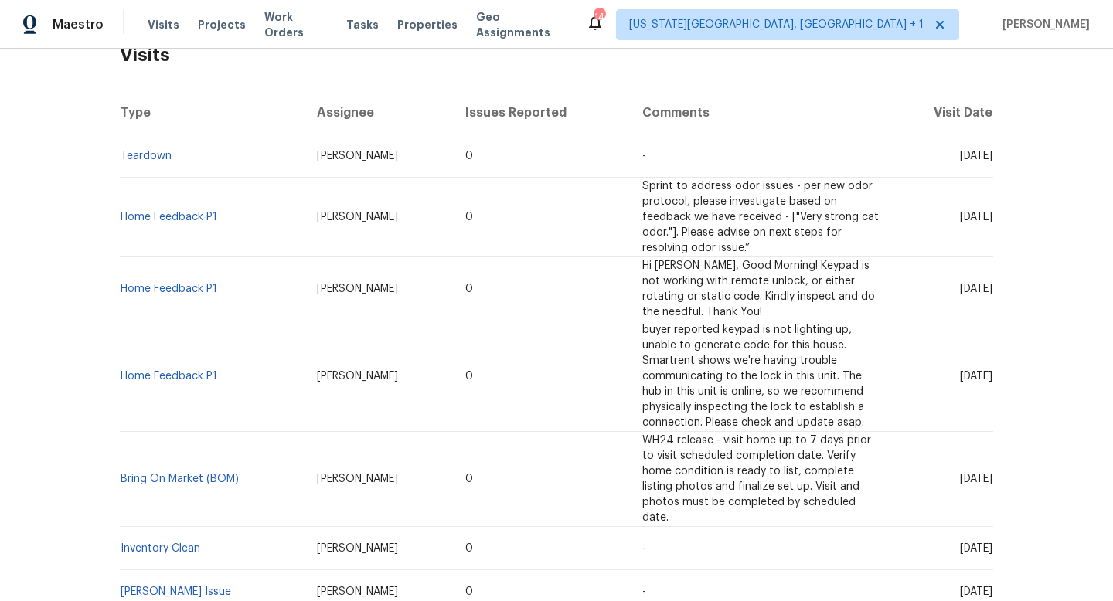
scroll to position [256, 0]
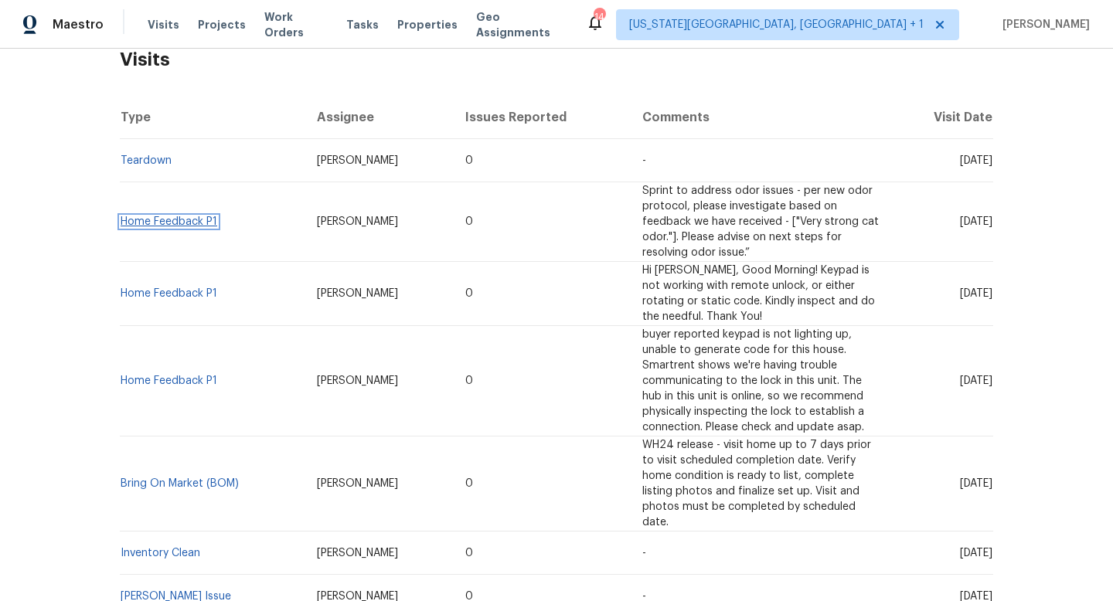
click at [164, 223] on link "Home Feedback P1" at bounding box center [169, 221] width 97 height 11
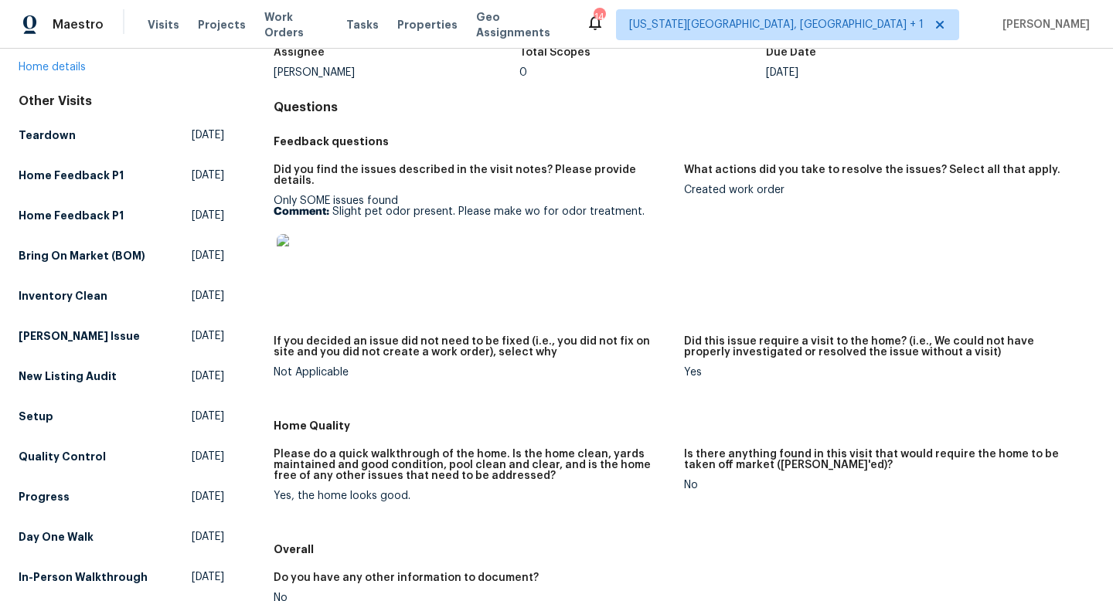
scroll to position [128, 0]
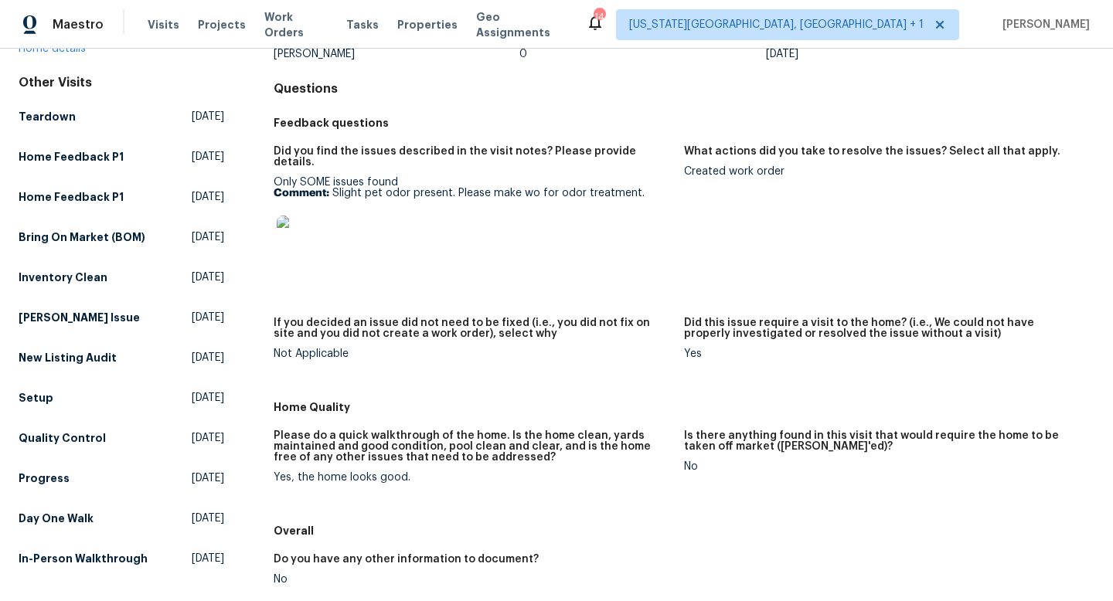
click at [313, 253] on img at bounding box center [301, 240] width 49 height 49
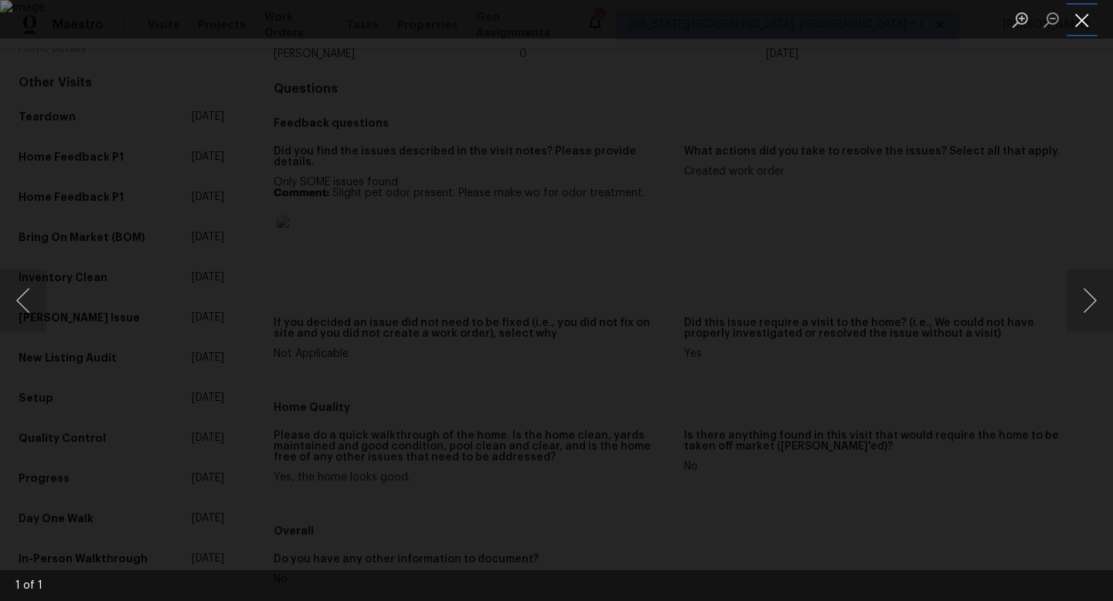
click at [1081, 17] on button "Close lightbox" at bounding box center [1081, 19] width 31 height 27
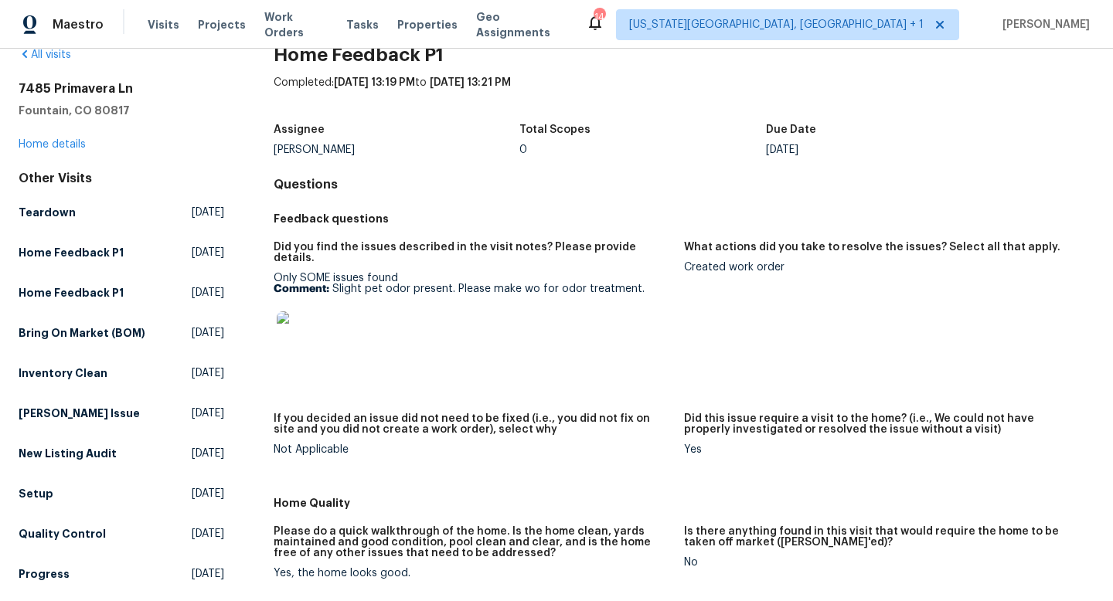
scroll to position [0, 0]
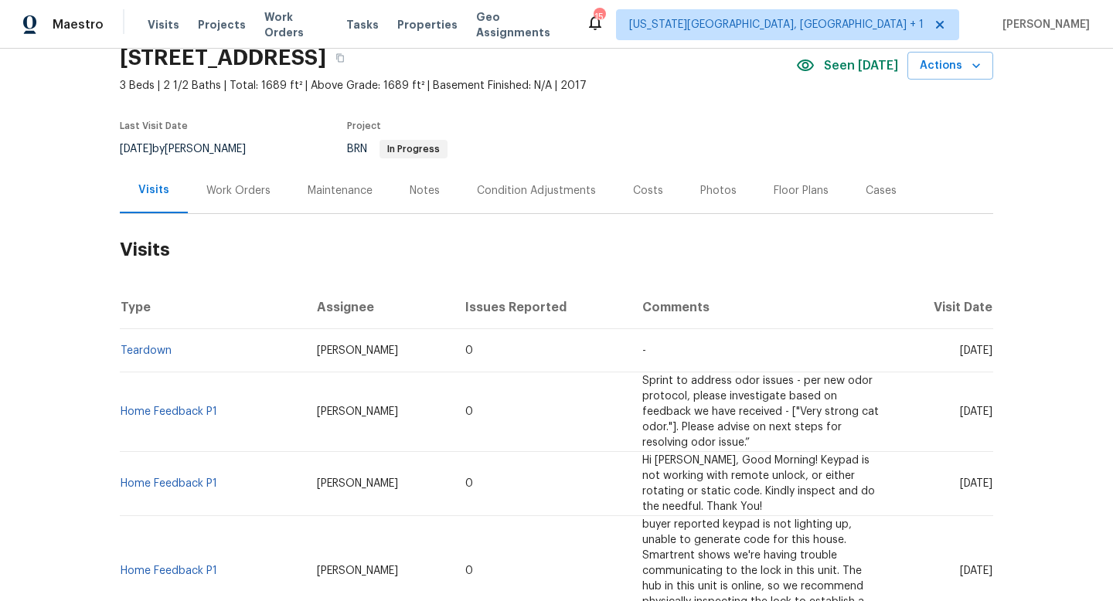
scroll to position [42, 0]
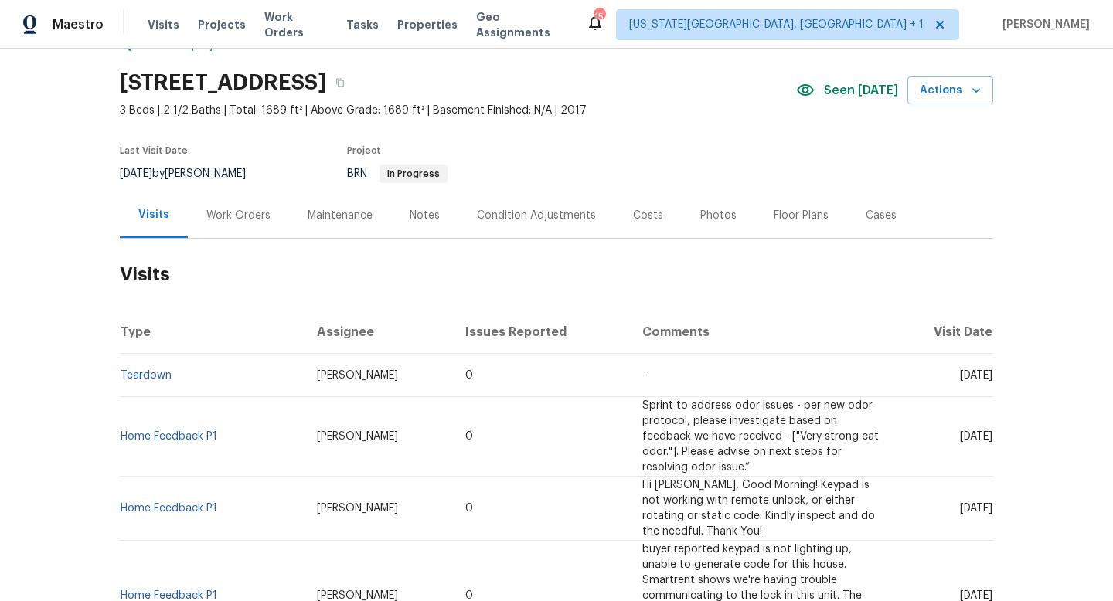
click at [423, 210] on div "Notes" at bounding box center [424, 215] width 30 height 15
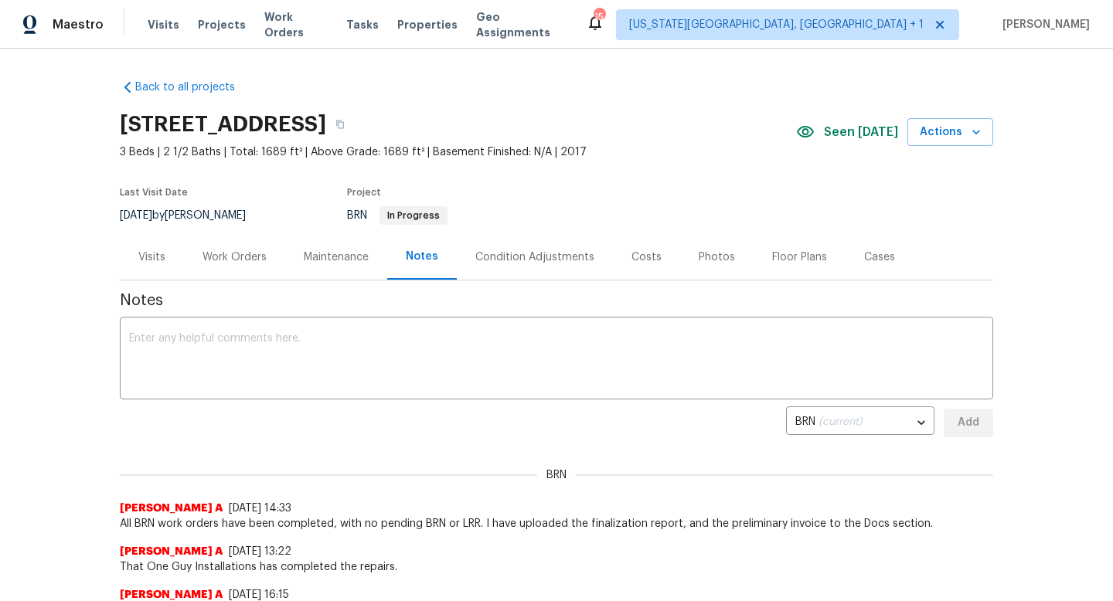
click at [239, 255] on div "Work Orders" at bounding box center [234, 257] width 64 height 15
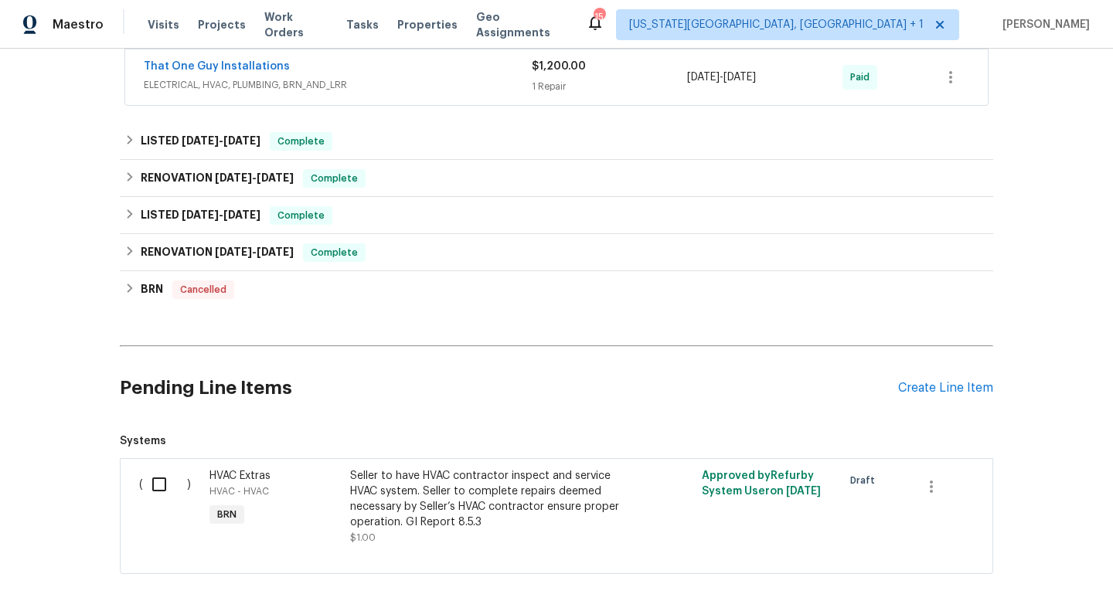
scroll to position [192, 0]
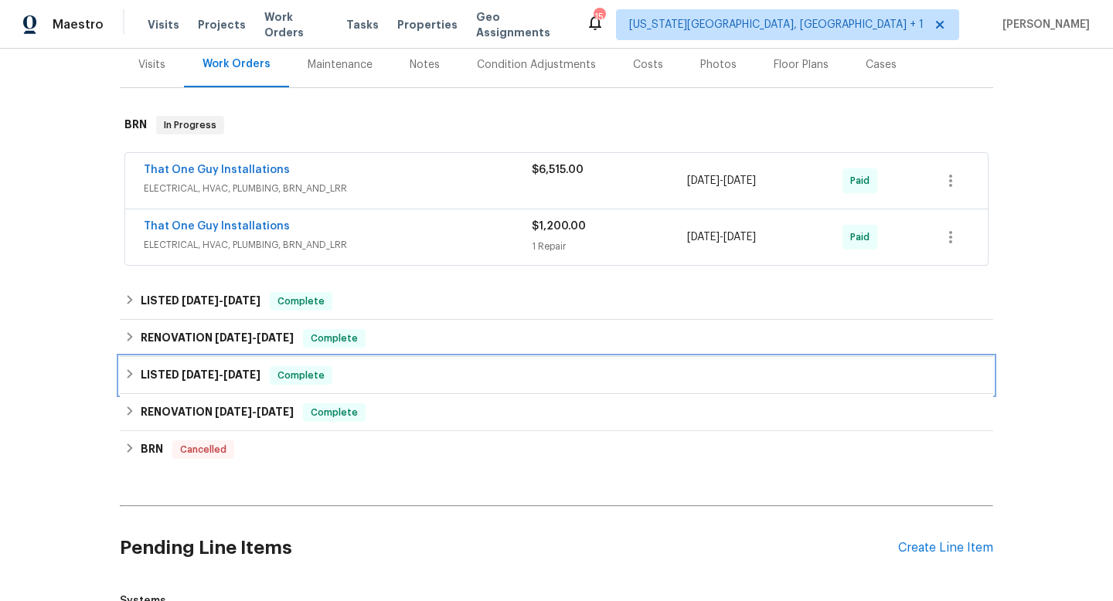
click at [366, 375] on div "LISTED [DATE] - [DATE] Complete" at bounding box center [556, 375] width 864 height 19
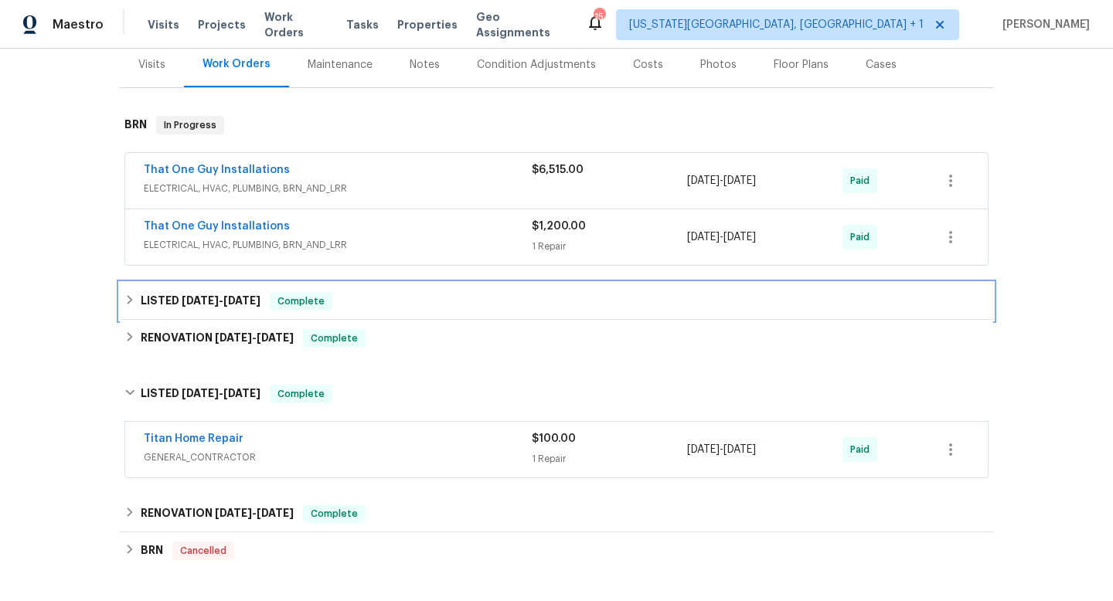
click at [379, 309] on div "LISTED [DATE] - [DATE] Complete" at bounding box center [556, 301] width 864 height 19
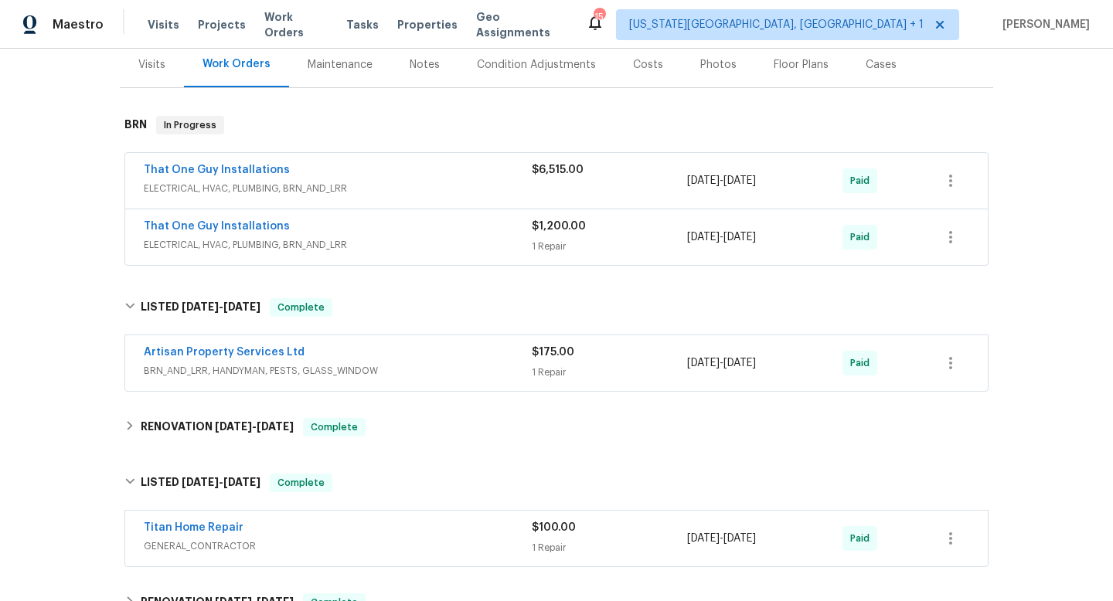
click at [368, 364] on span "BRN_AND_LRR, HANDYMAN, PESTS, GLASS_WINDOW" at bounding box center [338, 370] width 388 height 15
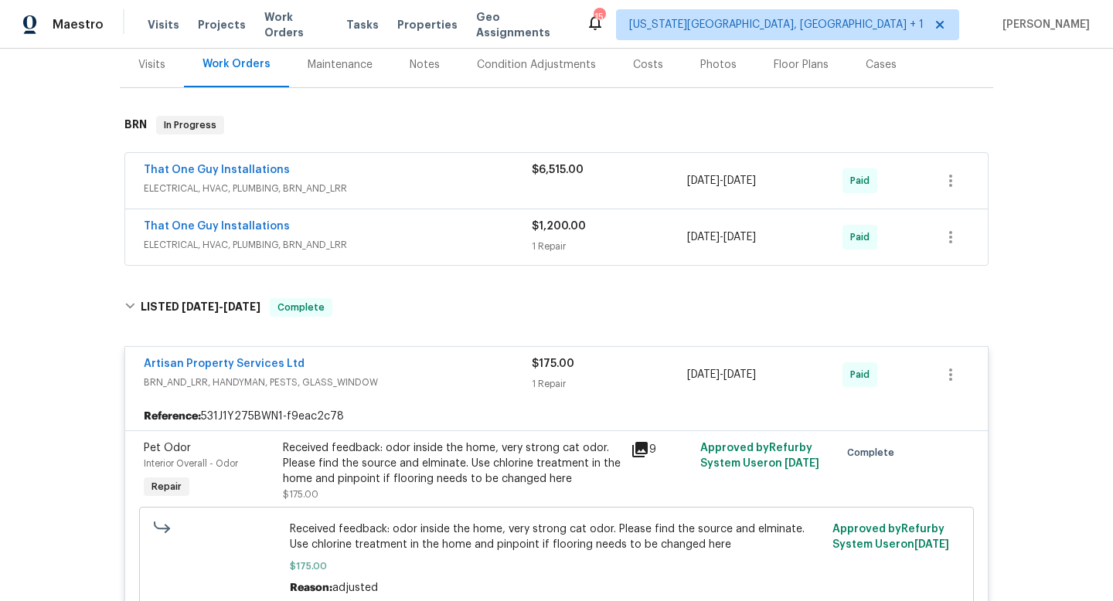
click at [407, 462] on div "Received feedback: odor inside the home, very strong cat odor. Please find the …" at bounding box center [452, 463] width 338 height 46
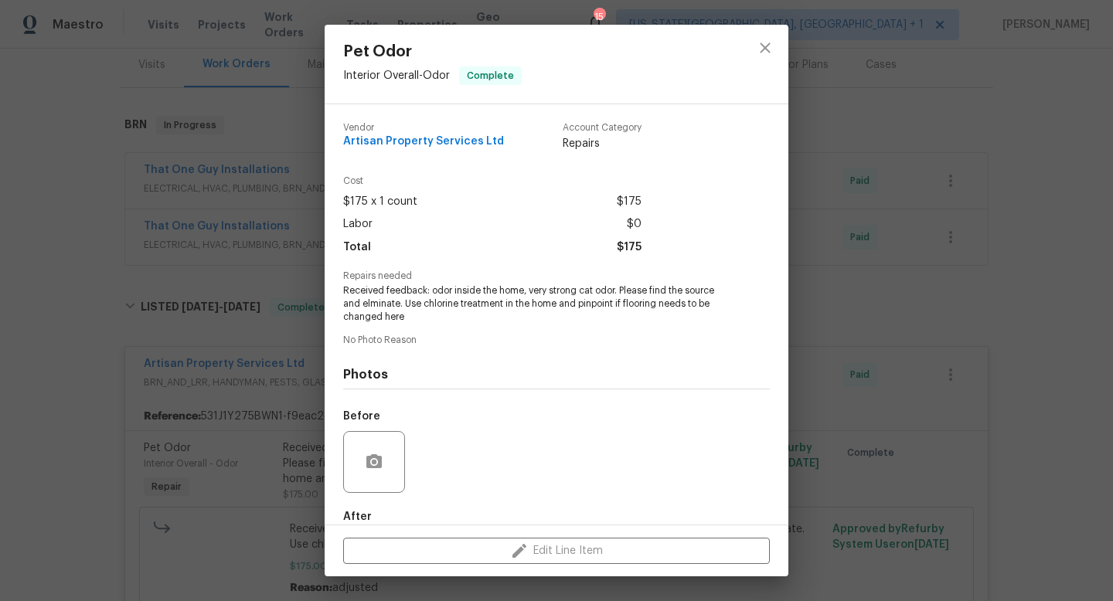
scroll to position [84, 0]
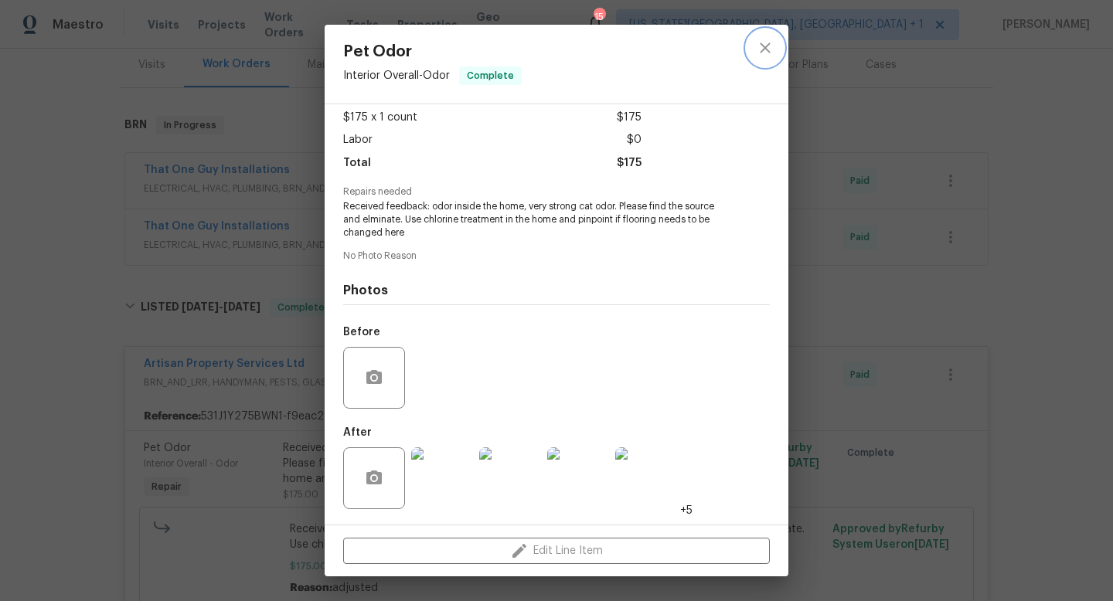
click at [766, 56] on icon "close" at bounding box center [765, 48] width 19 height 19
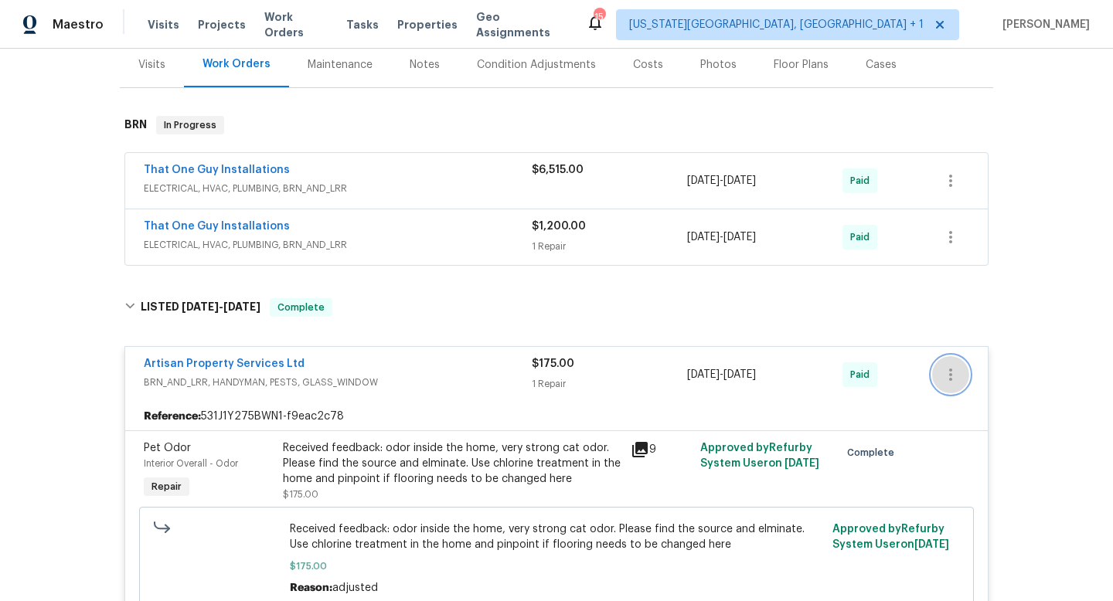
click at [948, 371] on icon "button" at bounding box center [950, 374] width 19 height 19
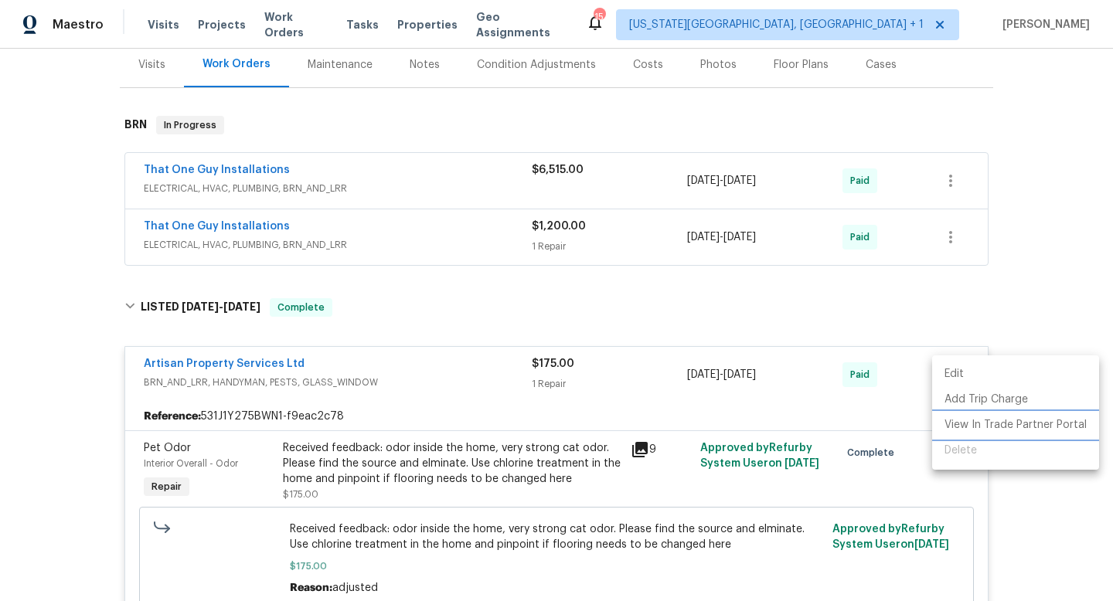
click at [976, 420] on li "View In Trade Partner Portal" at bounding box center [1015, 425] width 167 height 25
click at [400, 485] on div at bounding box center [556, 300] width 1113 height 601
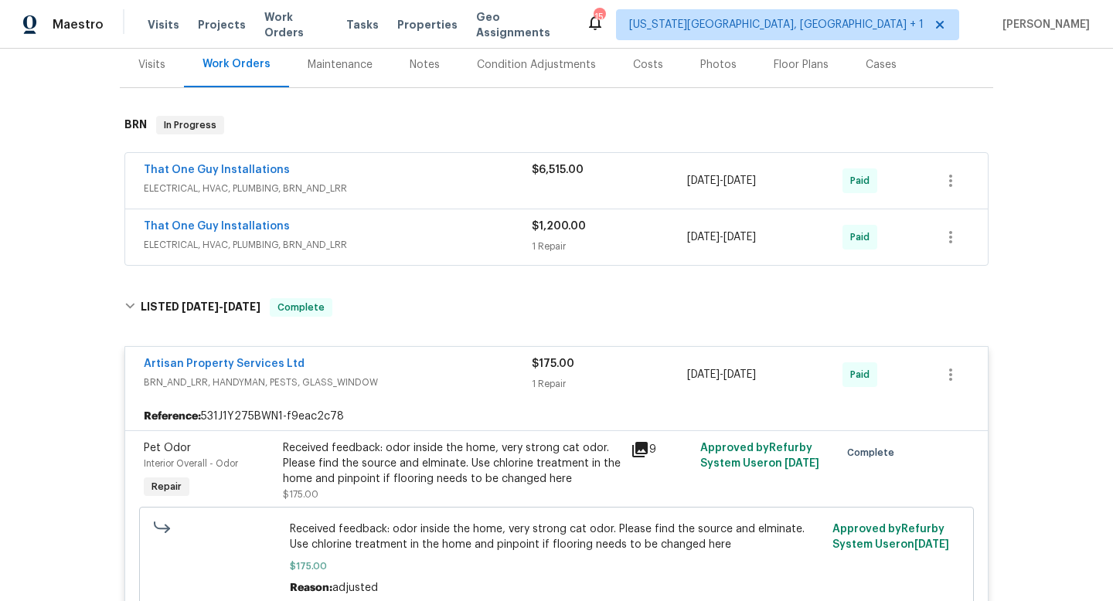
click at [958, 446] on div at bounding box center [939, 471] width 70 height 71
click at [960, 368] on button "button" at bounding box center [950, 374] width 37 height 37
click at [946, 373] on li "Edit" at bounding box center [1015, 374] width 167 height 25
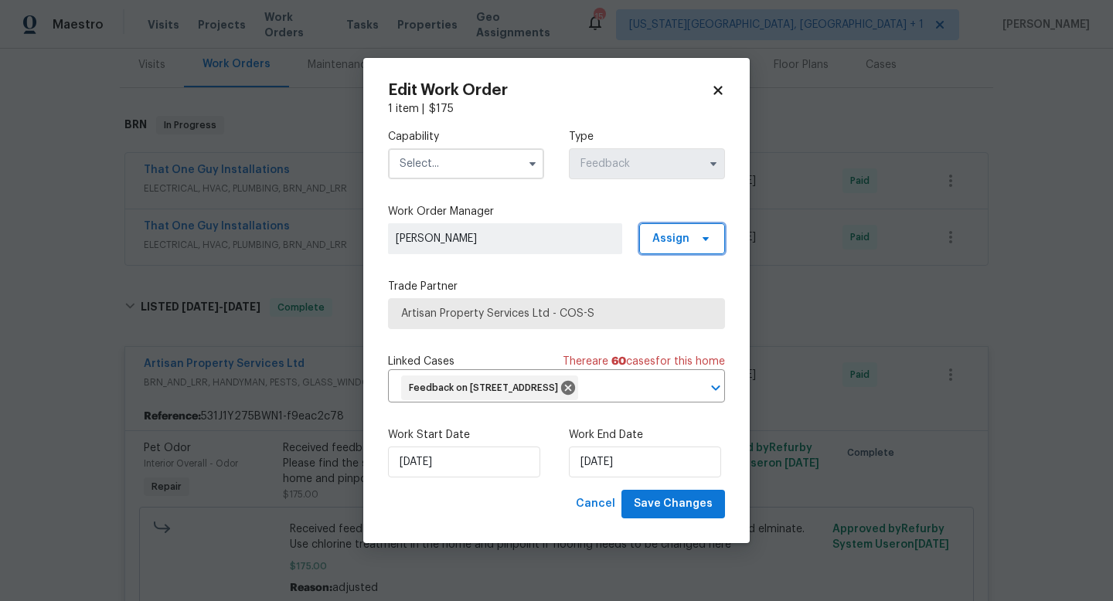
click at [699, 236] on span "Assign" at bounding box center [682, 238] width 86 height 31
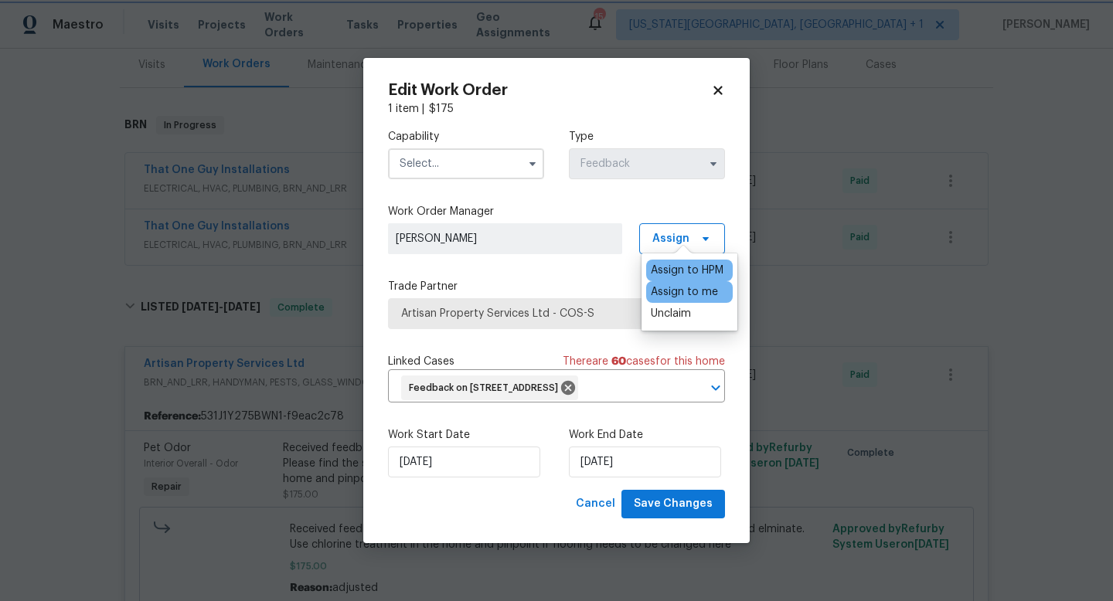
click at [715, 87] on icon at bounding box center [717, 91] width 8 height 8
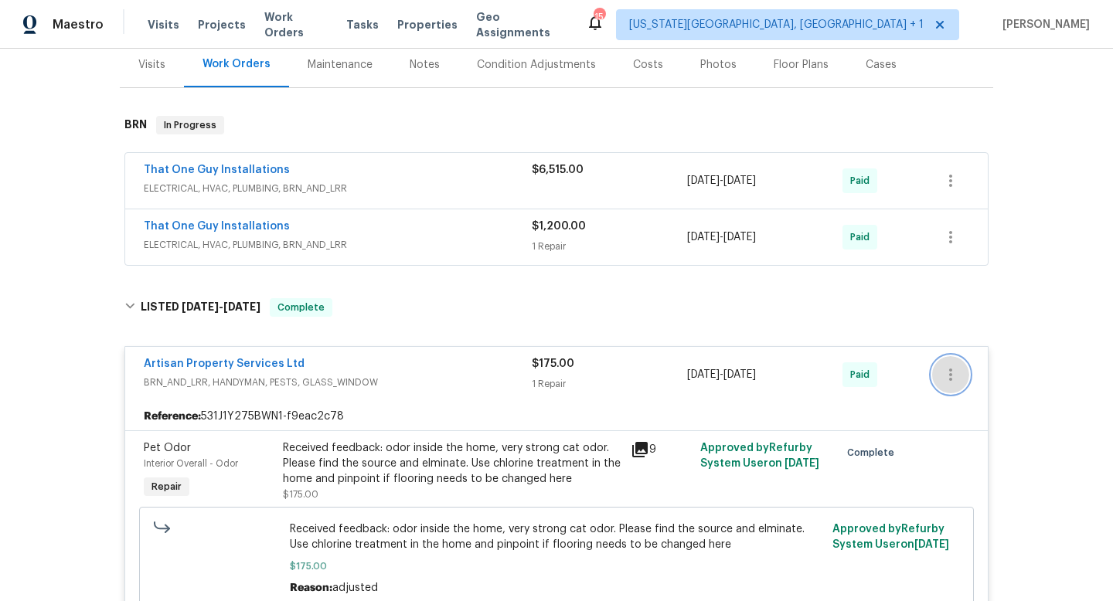
click at [953, 378] on icon "button" at bounding box center [950, 374] width 19 height 19
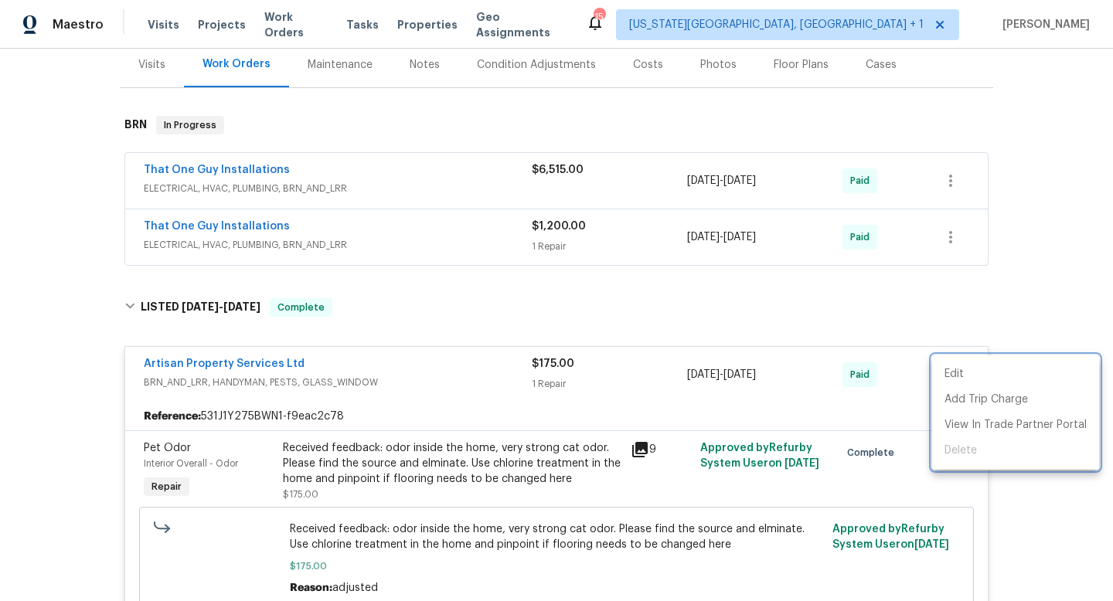
click at [454, 368] on div at bounding box center [556, 300] width 1113 height 601
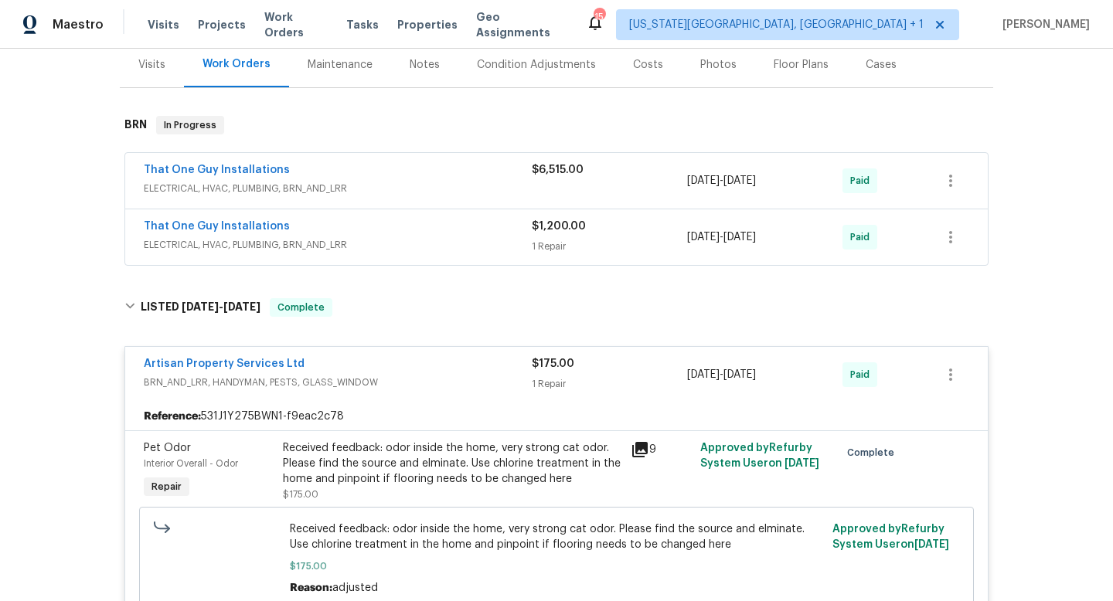
click at [454, 368] on div "Artisan Property Services Ltd" at bounding box center [338, 365] width 388 height 19
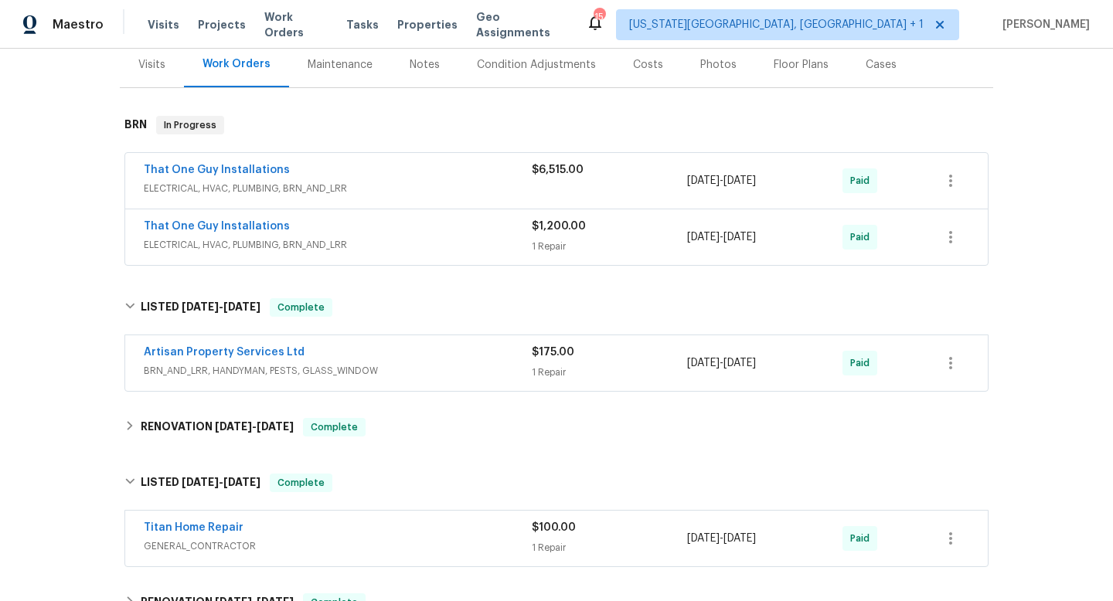
scroll to position [436, 0]
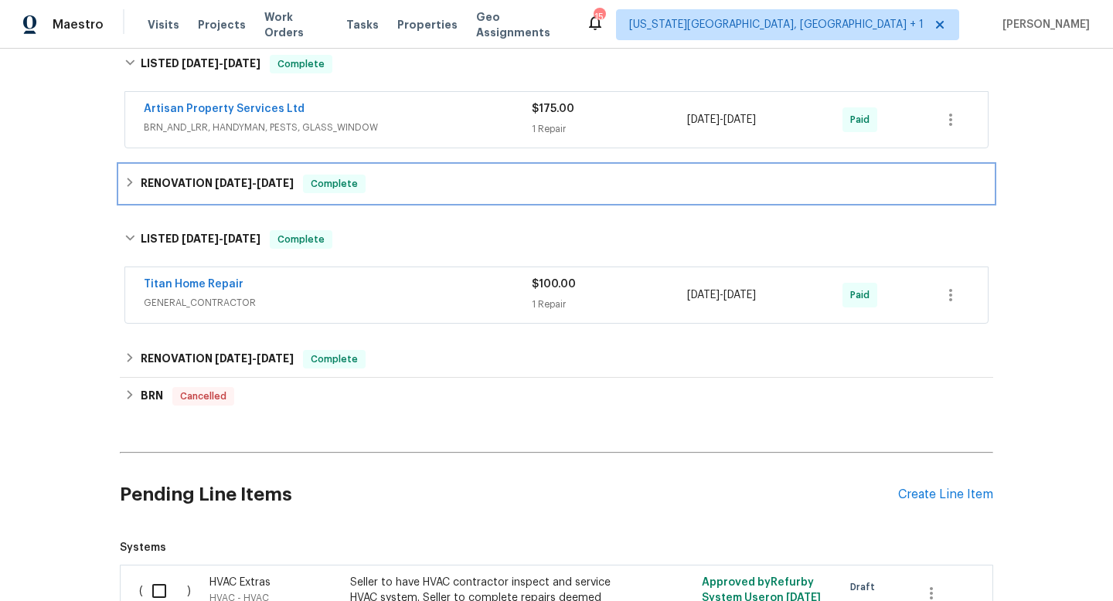
click at [422, 183] on div "RENOVATION [DATE] - [DATE] Complete" at bounding box center [556, 184] width 864 height 19
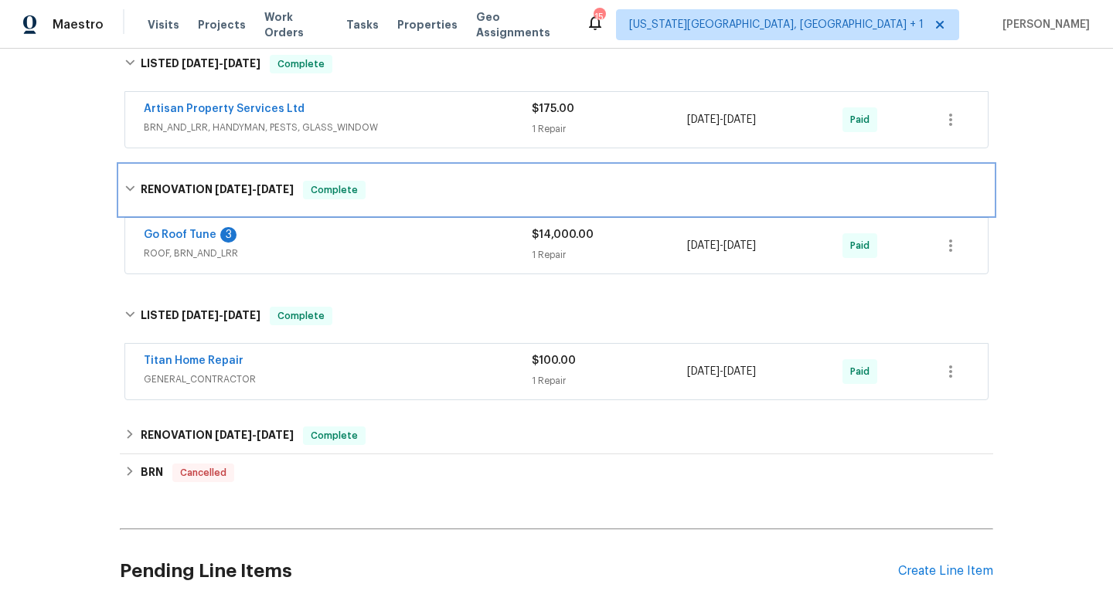
scroll to position [0, 0]
